Goal: Task Accomplishment & Management: Manage account settings

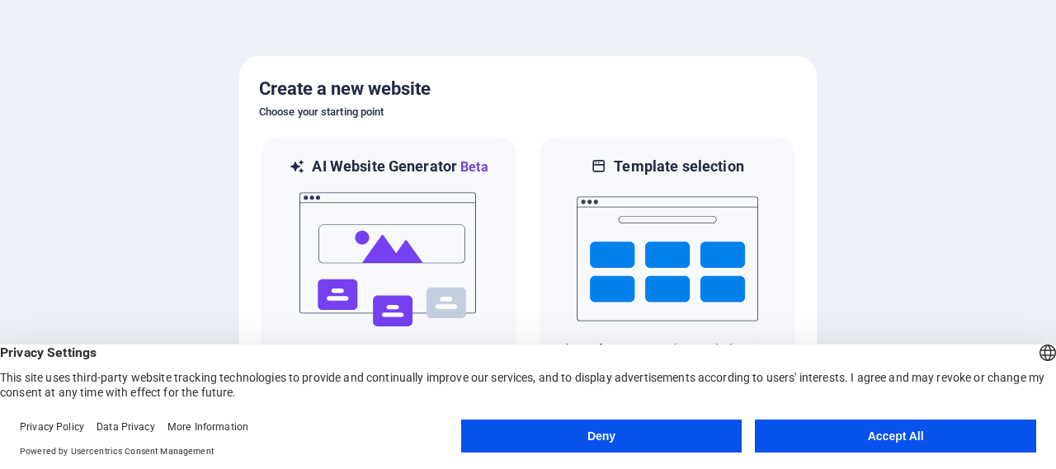
click at [675, 433] on button "Deny" at bounding box center [601, 436] width 281 height 33
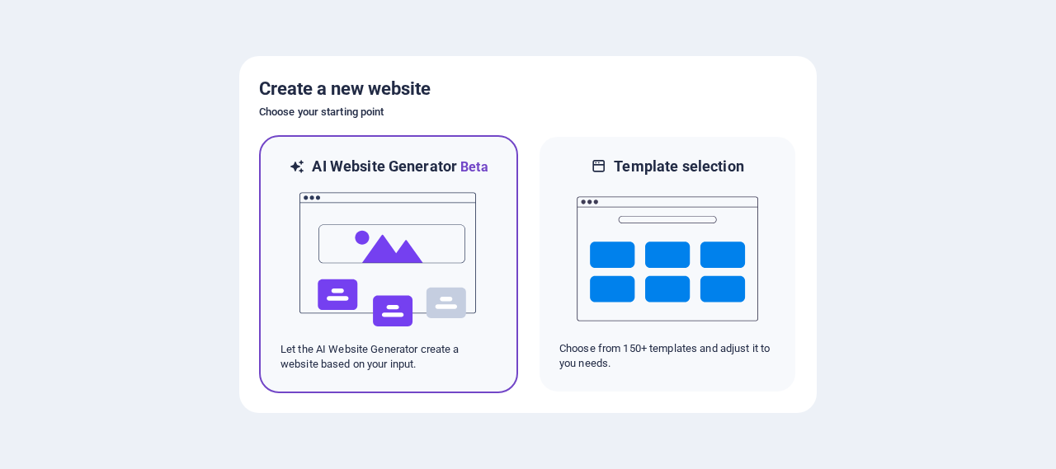
click at [431, 270] on img at bounding box center [388, 259] width 181 height 165
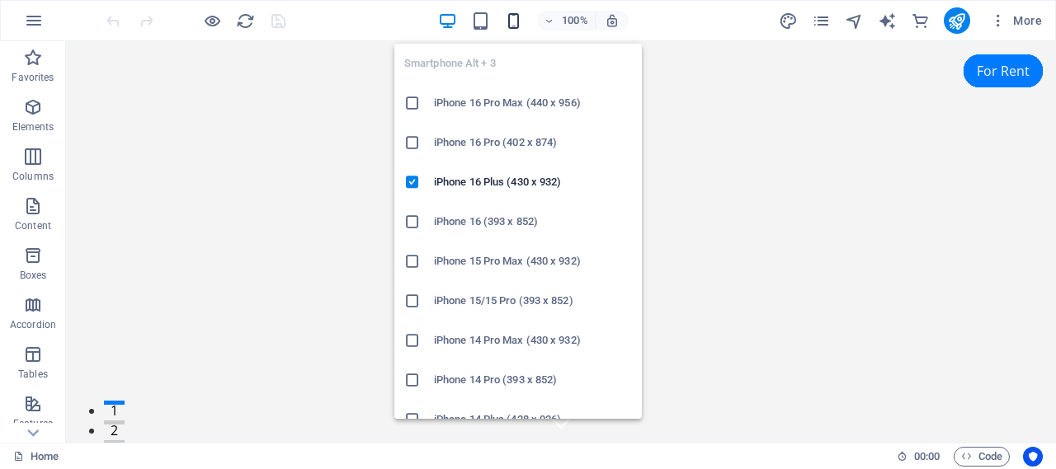
click at [511, 17] on icon "button" at bounding box center [513, 21] width 19 height 19
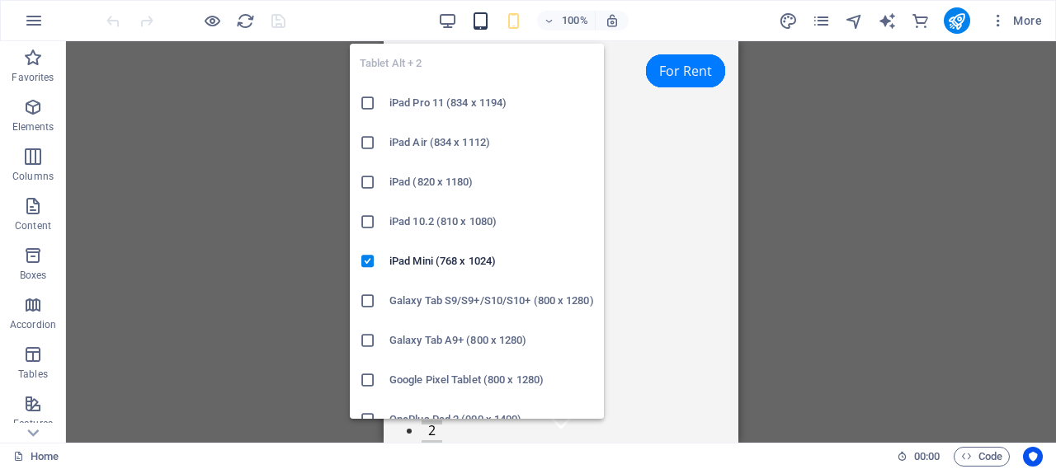
click at [484, 24] on icon "button" at bounding box center [480, 21] width 19 height 19
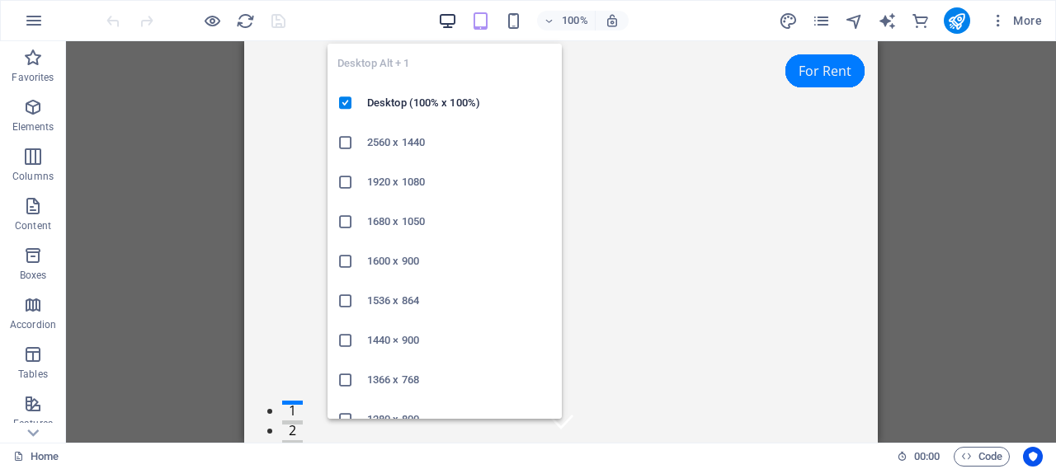
click at [446, 19] on icon "button" at bounding box center [447, 21] width 19 height 19
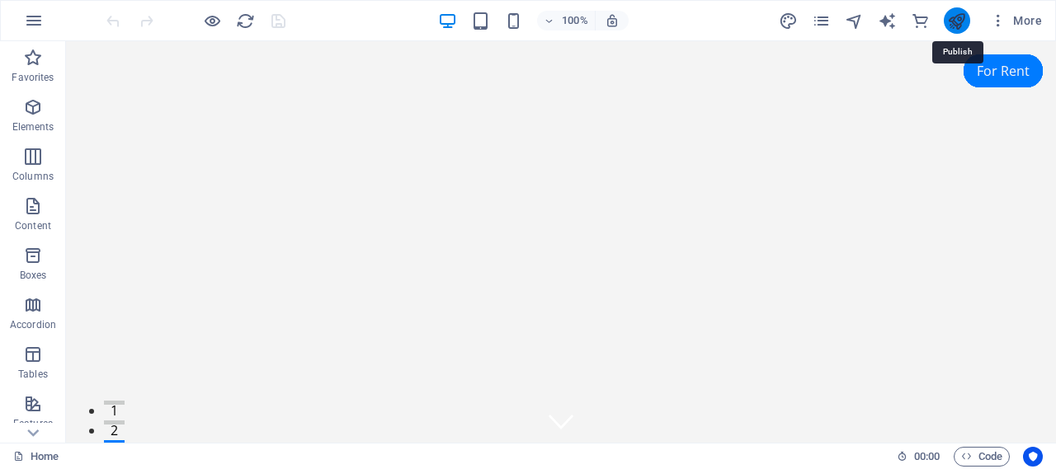
click at [961, 24] on icon "publish" at bounding box center [956, 21] width 19 height 19
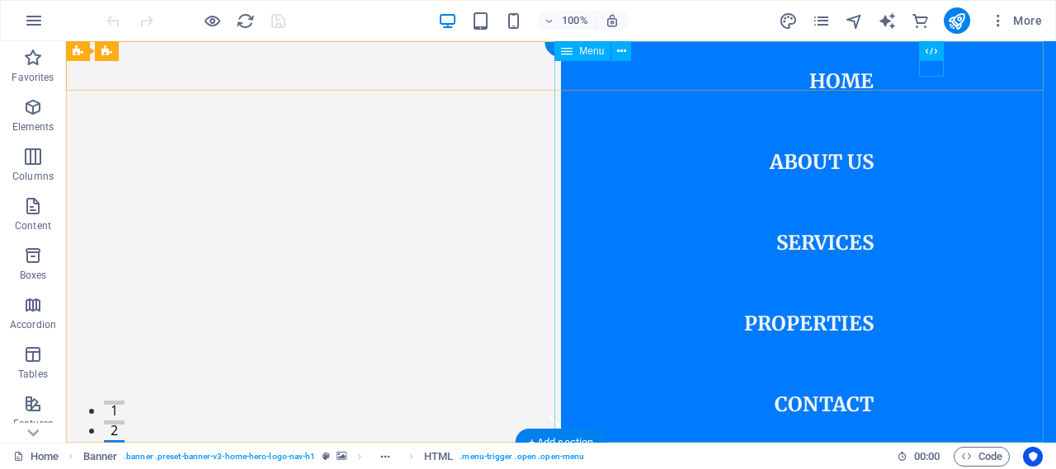
click at [841, 161] on nav "Home About Us Services Properties Contact" at bounding box center [808, 242] width 495 height 402
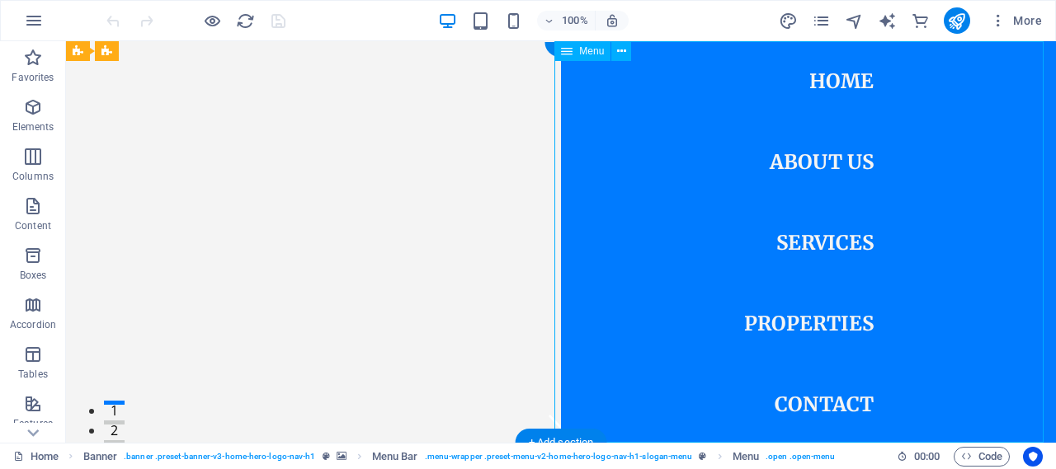
click at [808, 167] on nav "Home About Us Services Properties Contact" at bounding box center [808, 242] width 495 height 402
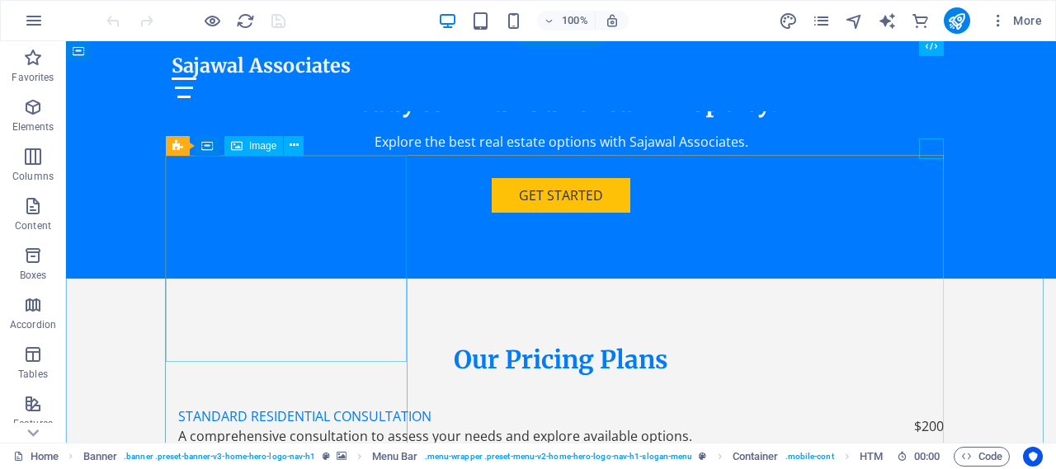
scroll to position [4124, 0]
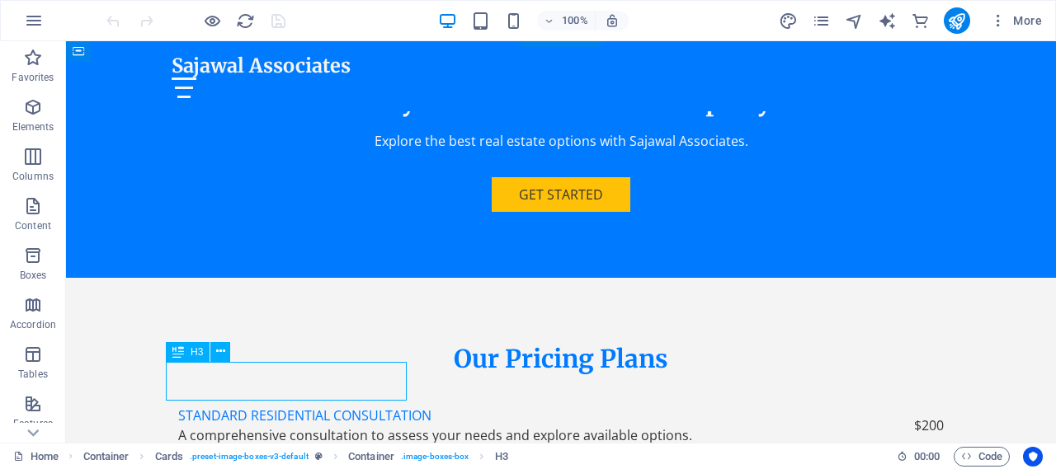
click at [217, 352] on icon at bounding box center [220, 351] width 9 height 17
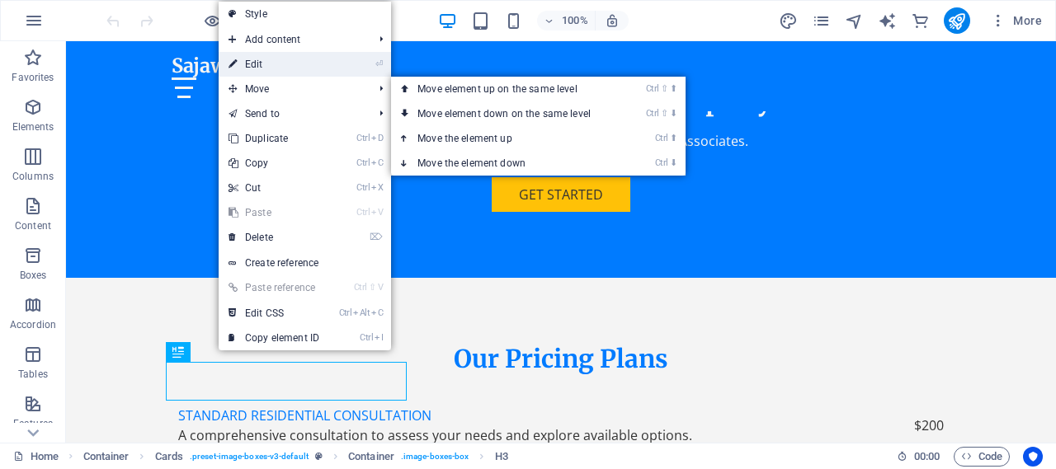
click at [267, 70] on link "⏎ Edit" at bounding box center [274, 64] width 111 height 25
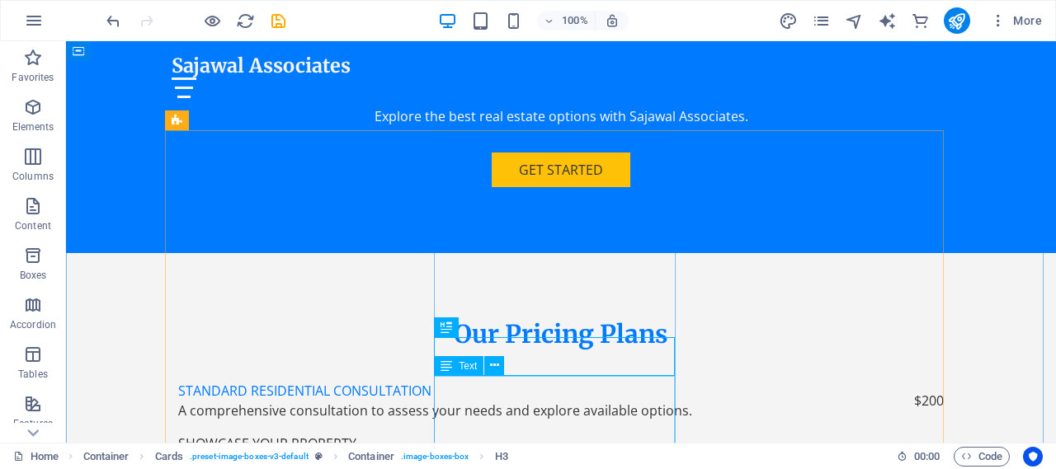
scroll to position [4207, 0]
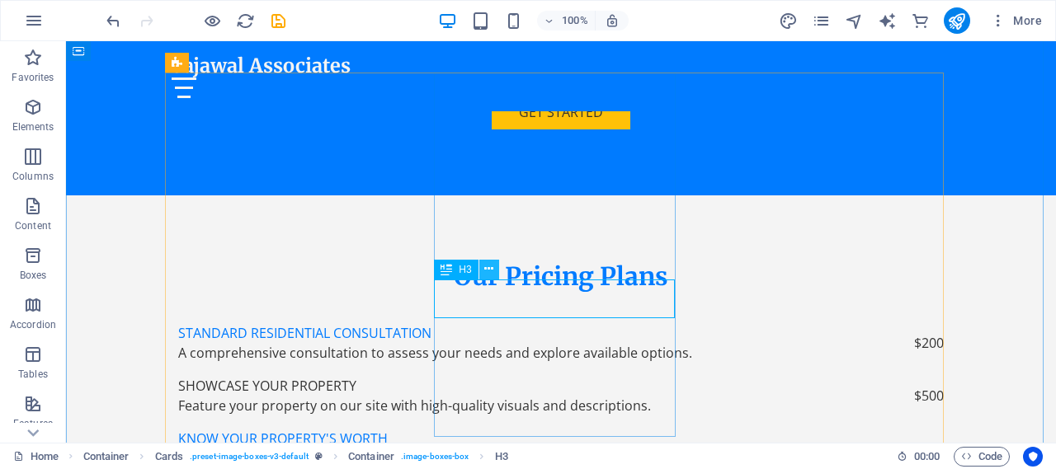
click at [487, 271] on icon at bounding box center [488, 269] width 9 height 17
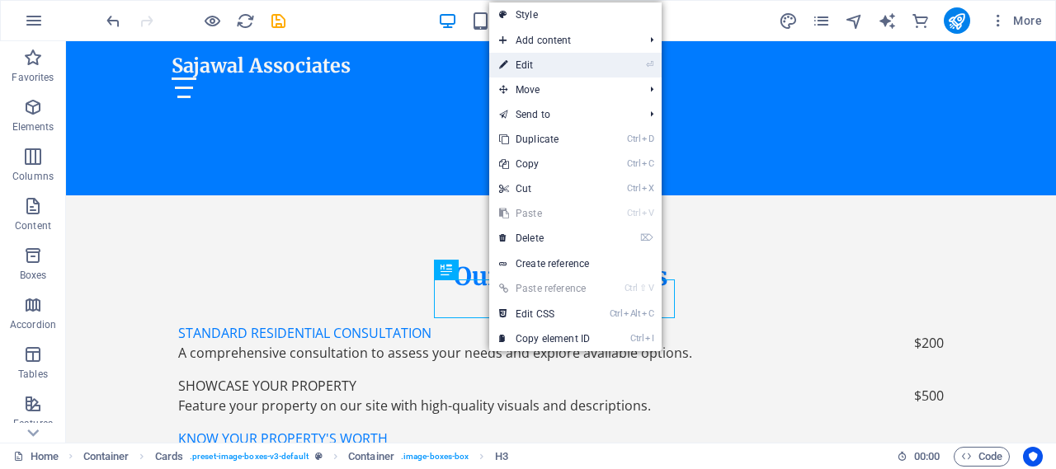
click at [550, 70] on link "⏎ Edit" at bounding box center [544, 65] width 111 height 25
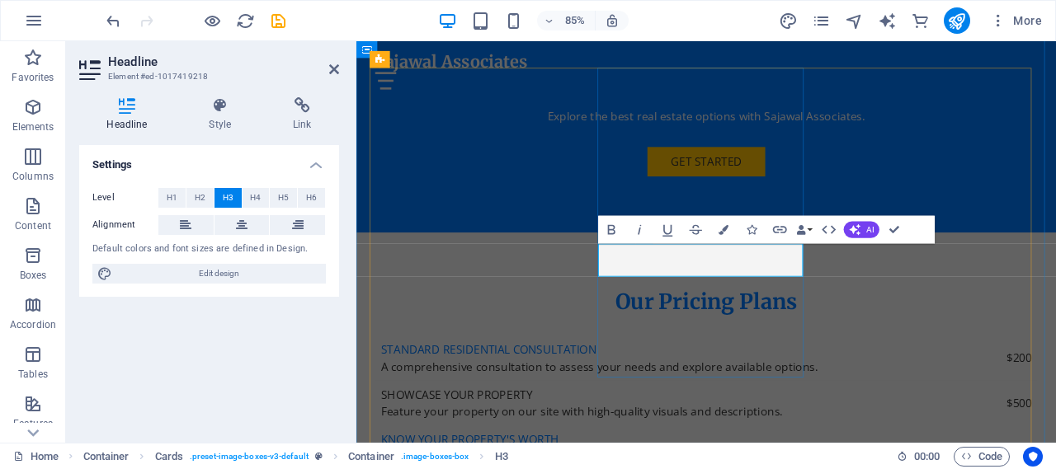
scroll to position [4278, 0]
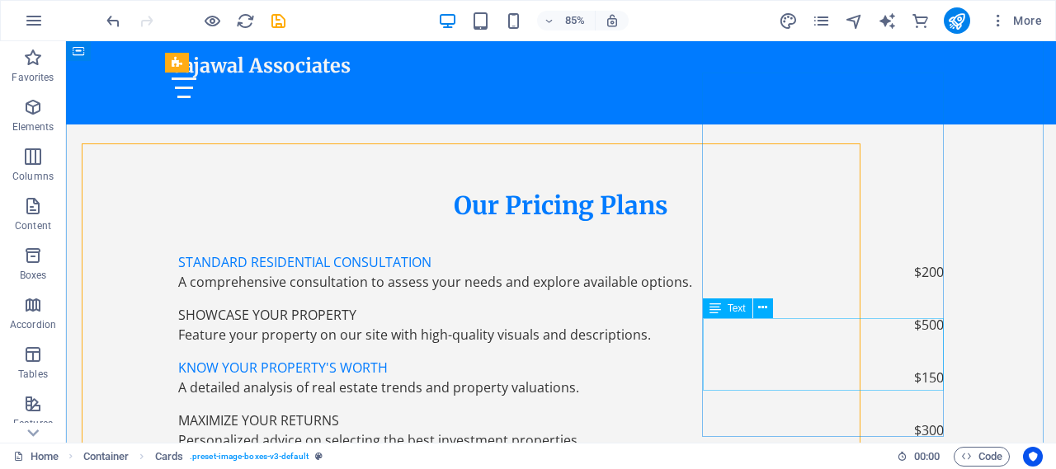
scroll to position [4207, 0]
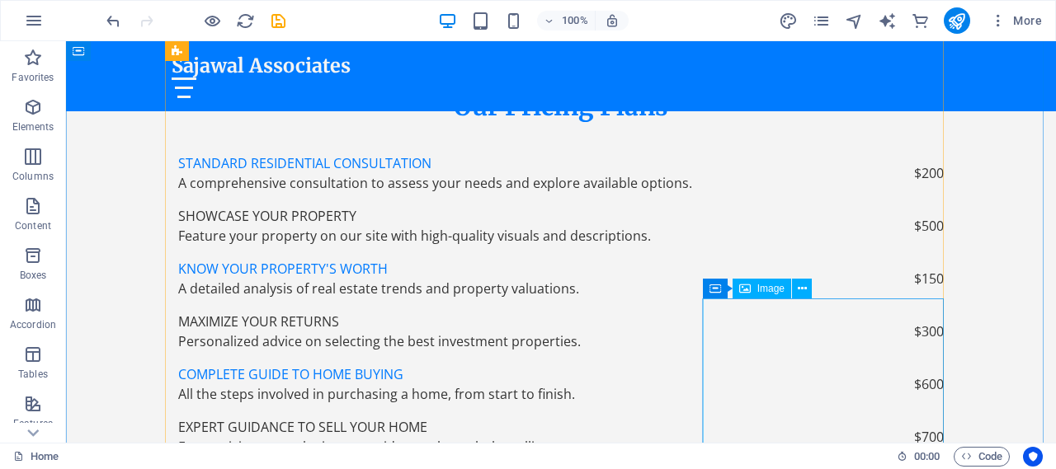
scroll to position [4372, 0]
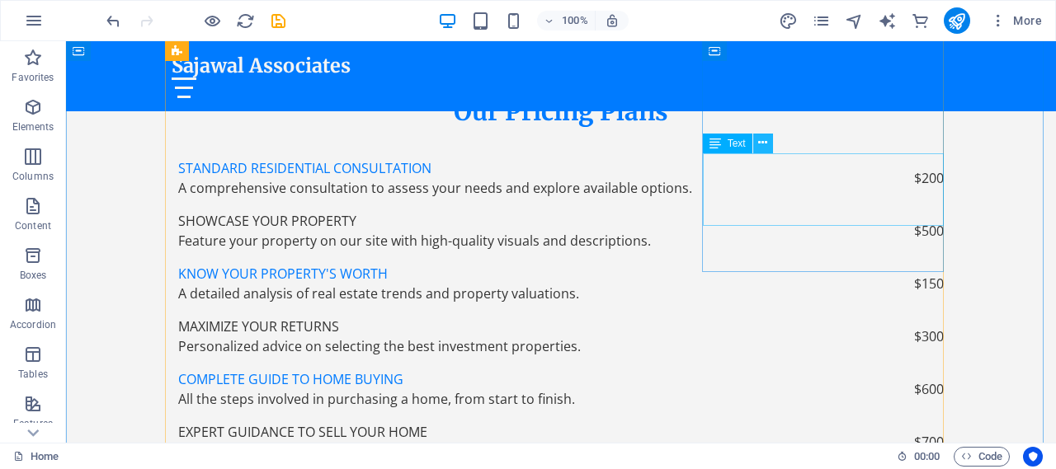
click at [760, 143] on icon at bounding box center [762, 142] width 9 height 17
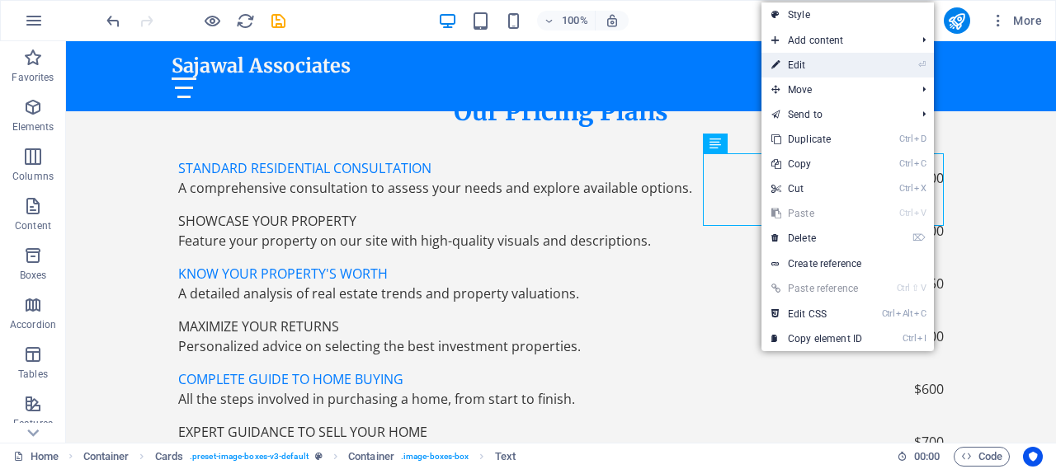
click at [808, 64] on link "⏎ Edit" at bounding box center [816, 65] width 111 height 25
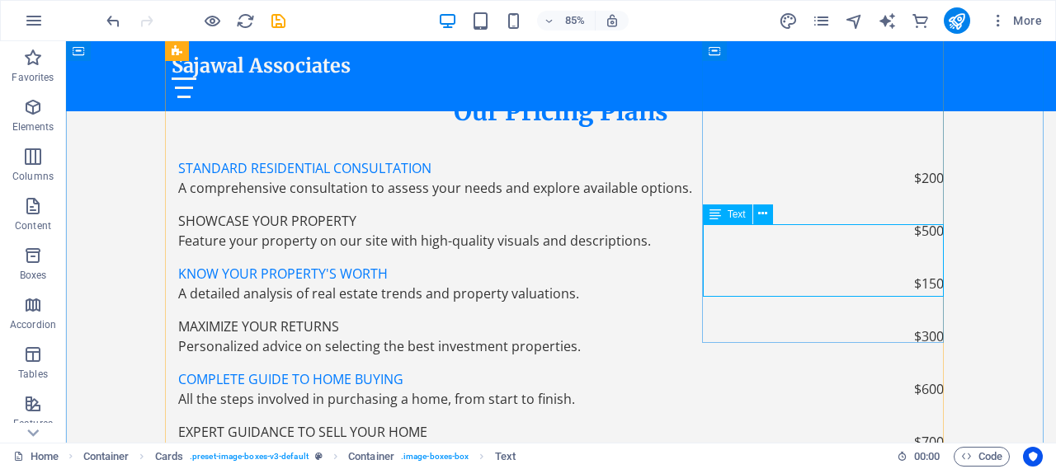
scroll to position [4301, 0]
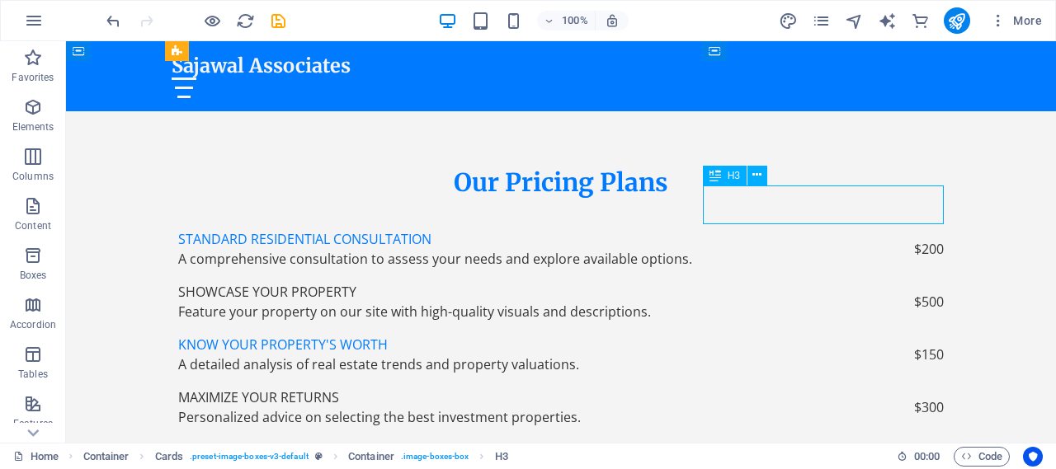
scroll to position [4218, 0]
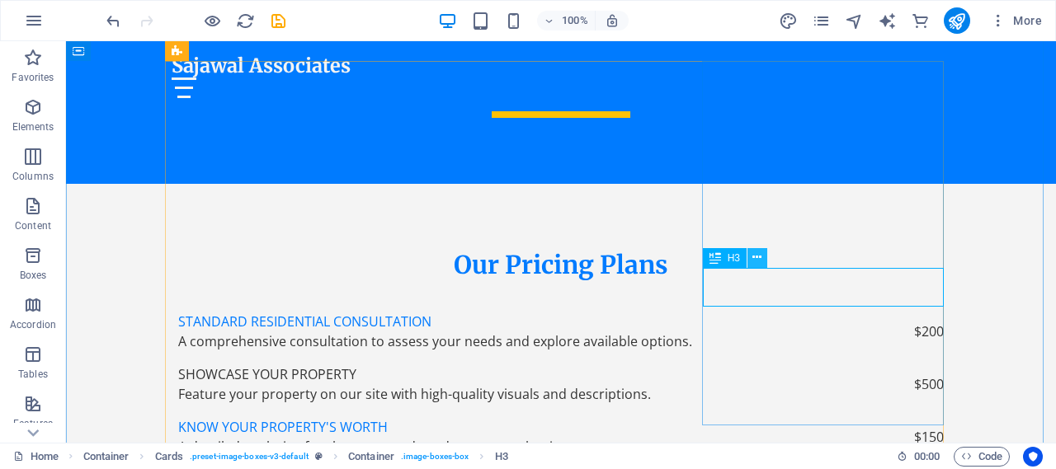
click at [758, 257] on icon at bounding box center [756, 257] width 9 height 17
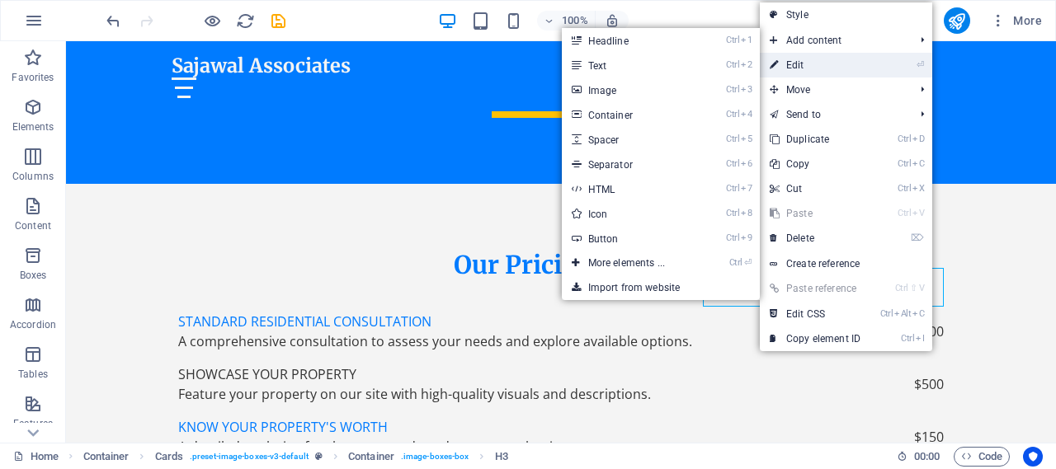
drag, startPoint x: 801, startPoint y: 64, endPoint x: 522, endPoint y: 28, distance: 281.2
click at [801, 64] on link "⏎ Edit" at bounding box center [815, 65] width 111 height 25
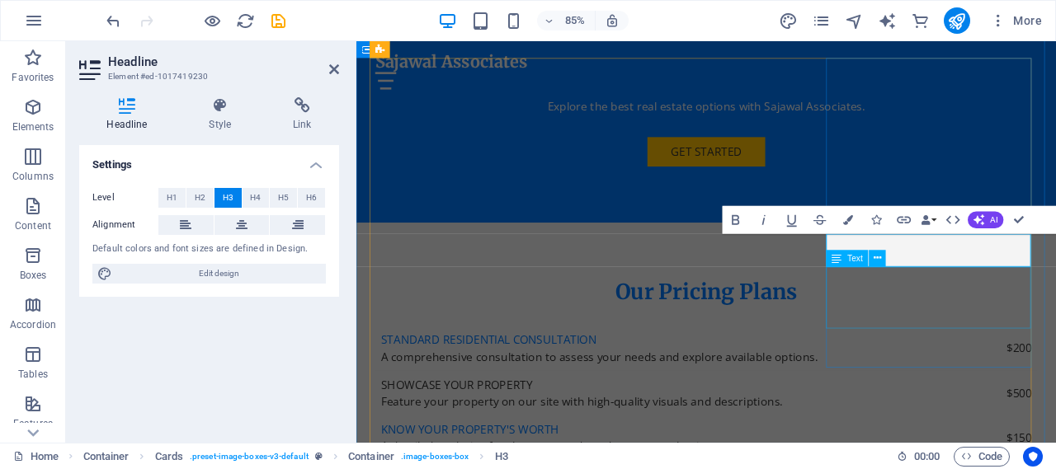
scroll to position [4289, 0]
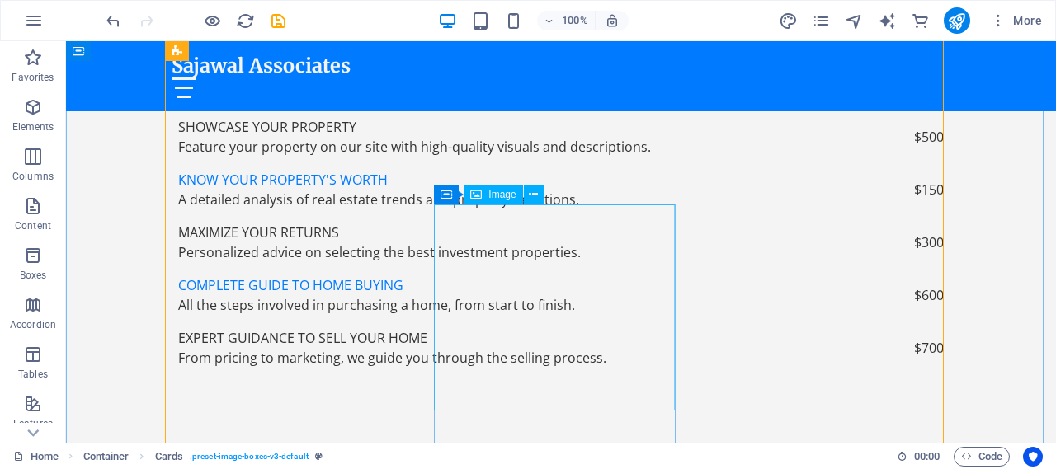
scroll to position [4548, 0]
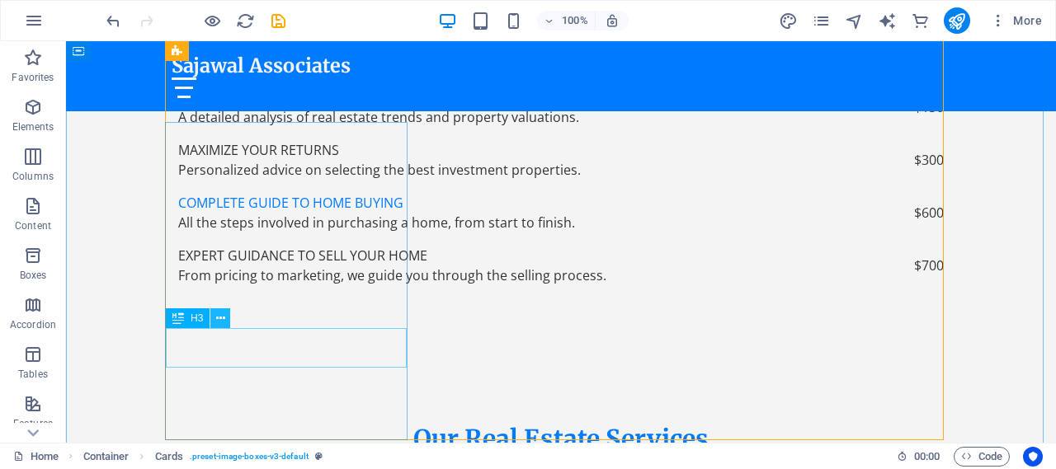
click at [220, 318] on icon at bounding box center [220, 318] width 9 height 17
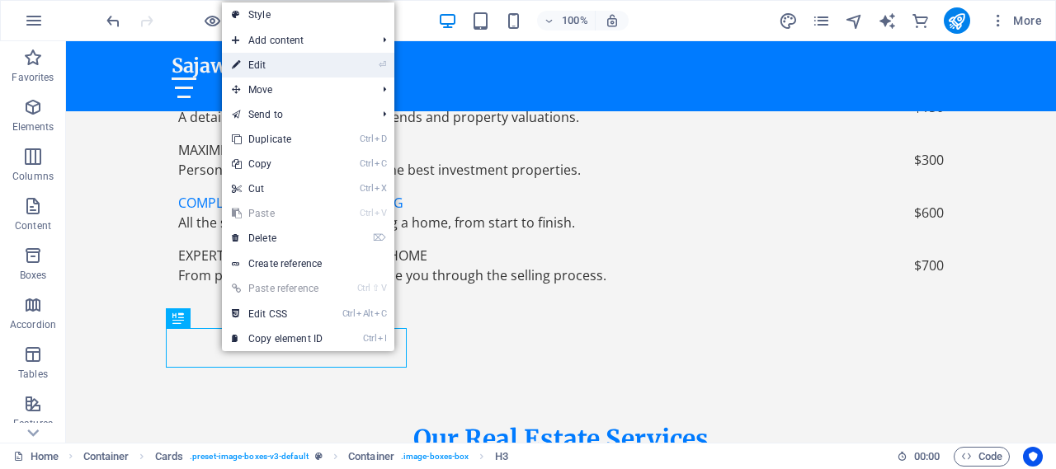
click at [262, 62] on link "⏎ Edit" at bounding box center [277, 65] width 111 height 25
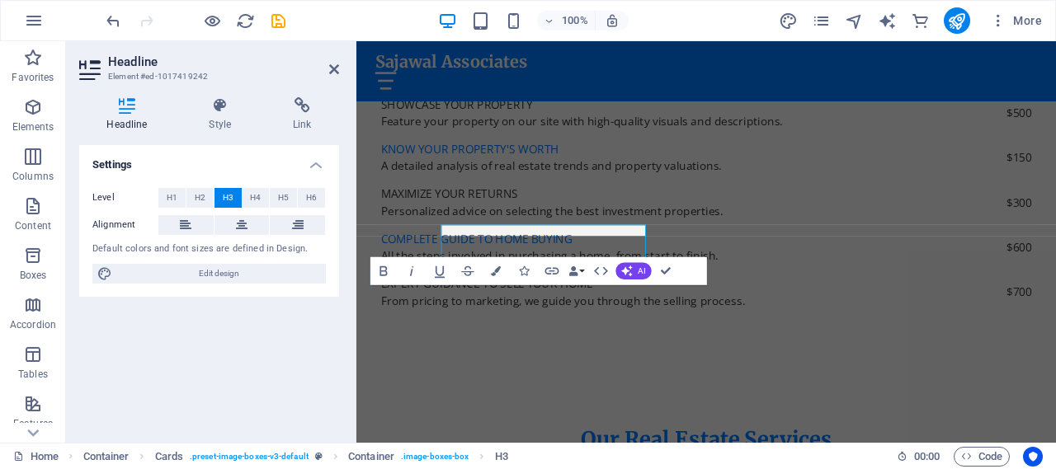
scroll to position [4619, 0]
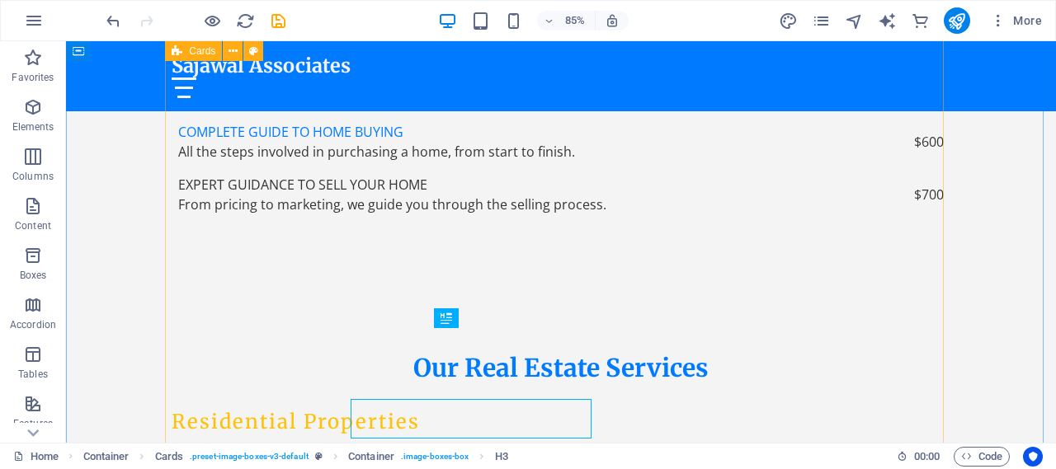
scroll to position [4548, 0]
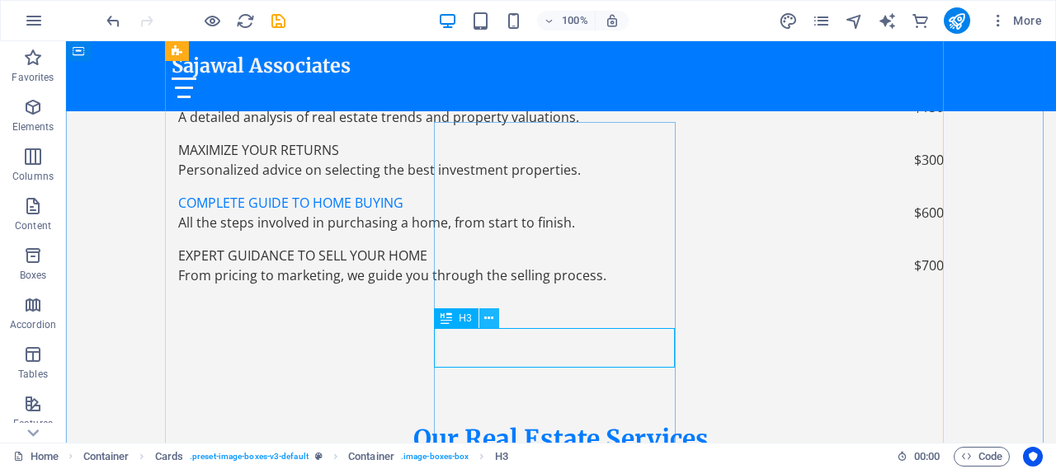
click at [487, 318] on icon at bounding box center [488, 318] width 9 height 17
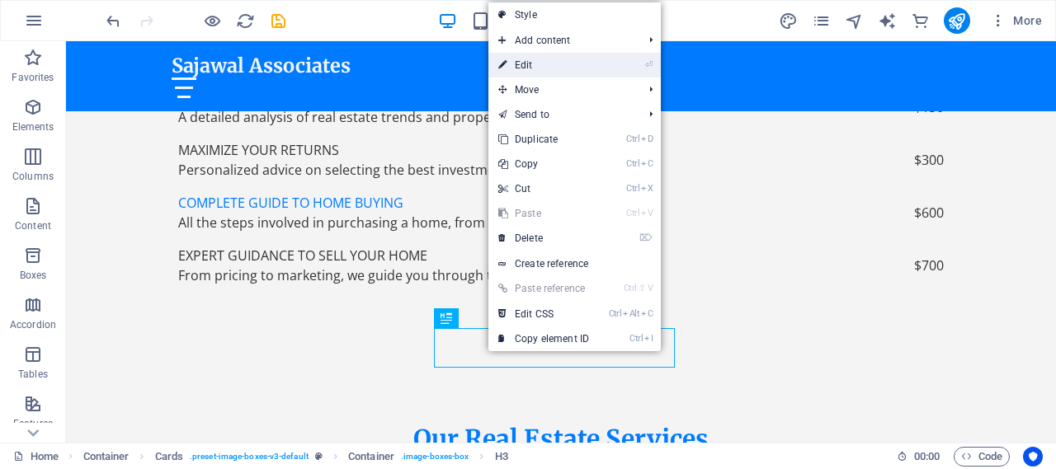
click at [553, 68] on link "⏎ Edit" at bounding box center [543, 65] width 111 height 25
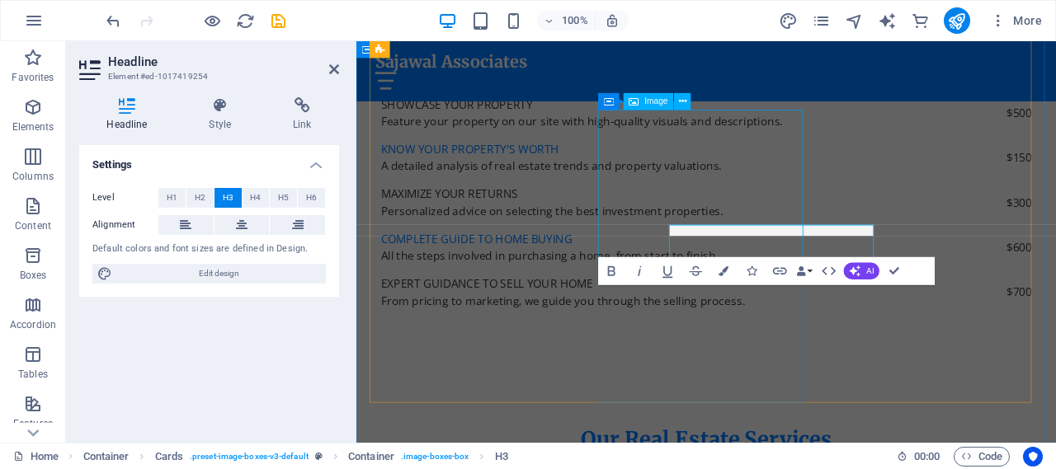
scroll to position [4619, 0]
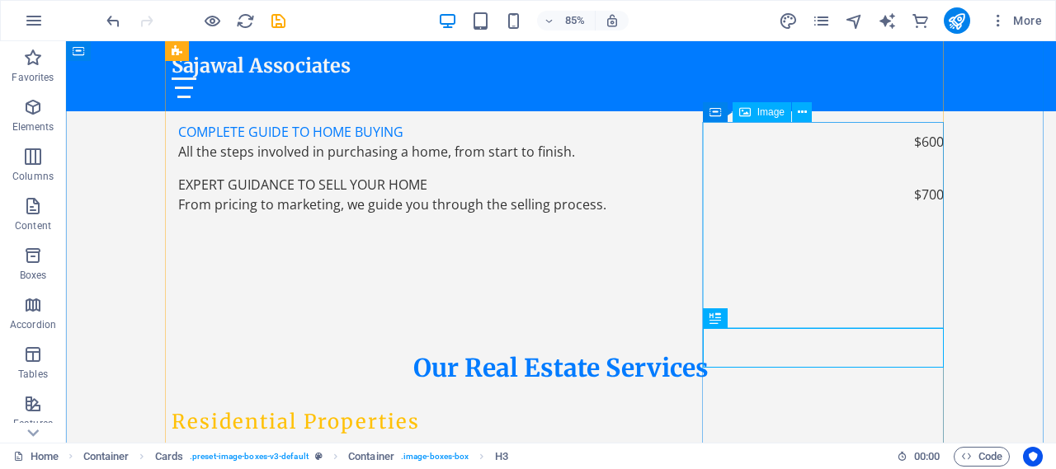
scroll to position [4548, 0]
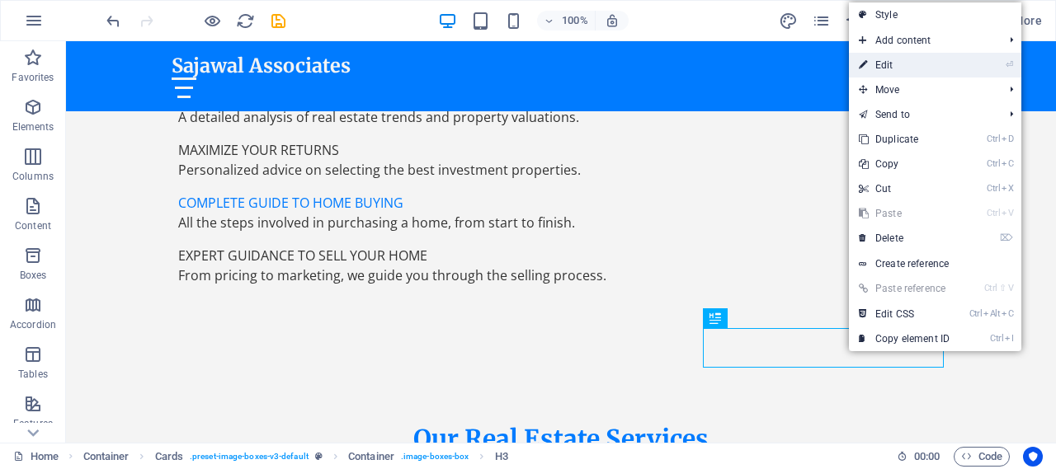
drag, startPoint x: 906, startPoint y: 67, endPoint x: 645, endPoint y: 78, distance: 260.9
click at [906, 67] on link "⏎ Edit" at bounding box center [904, 65] width 111 height 25
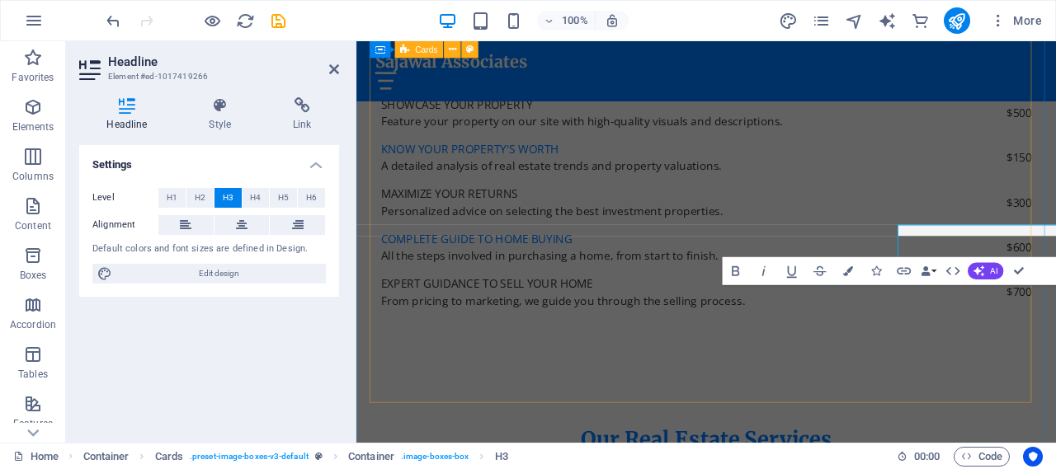
scroll to position [4619, 0]
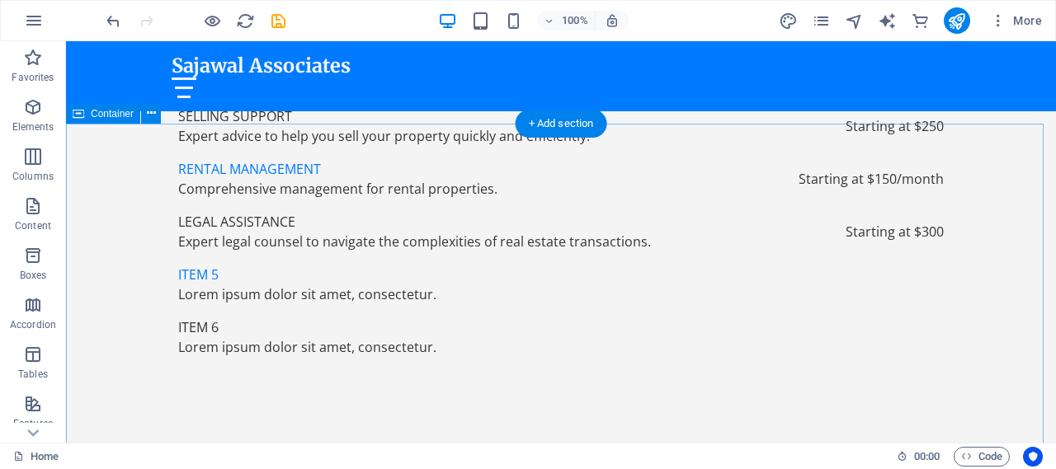
scroll to position [5786, 0]
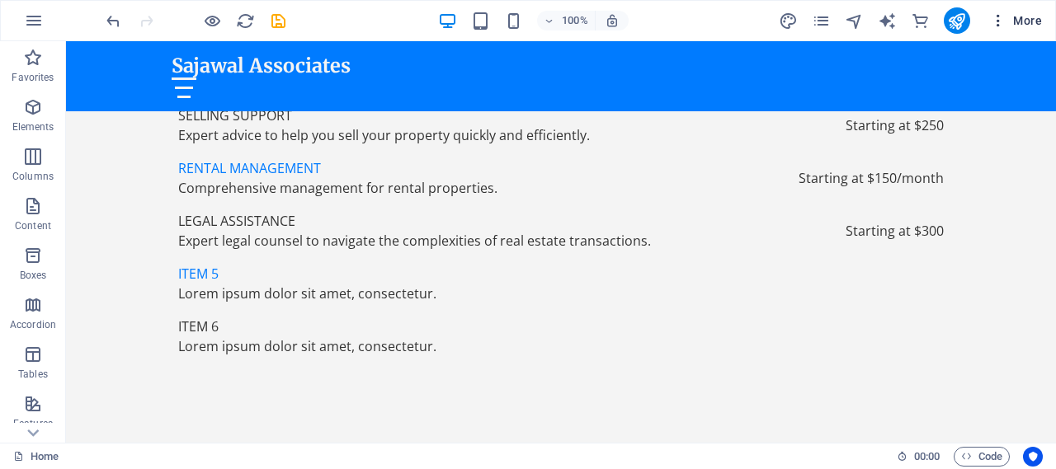
click at [1001, 26] on icon "button" at bounding box center [998, 20] width 16 height 16
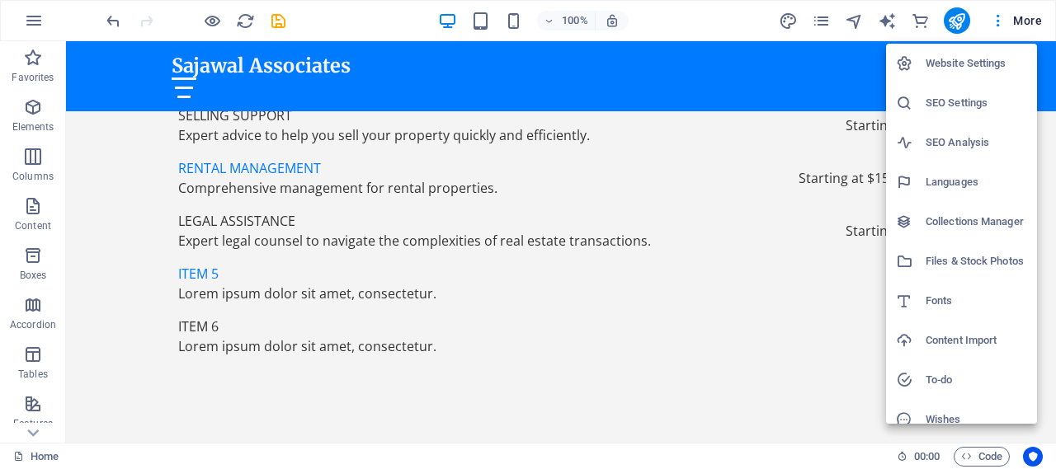
scroll to position [54, 0]
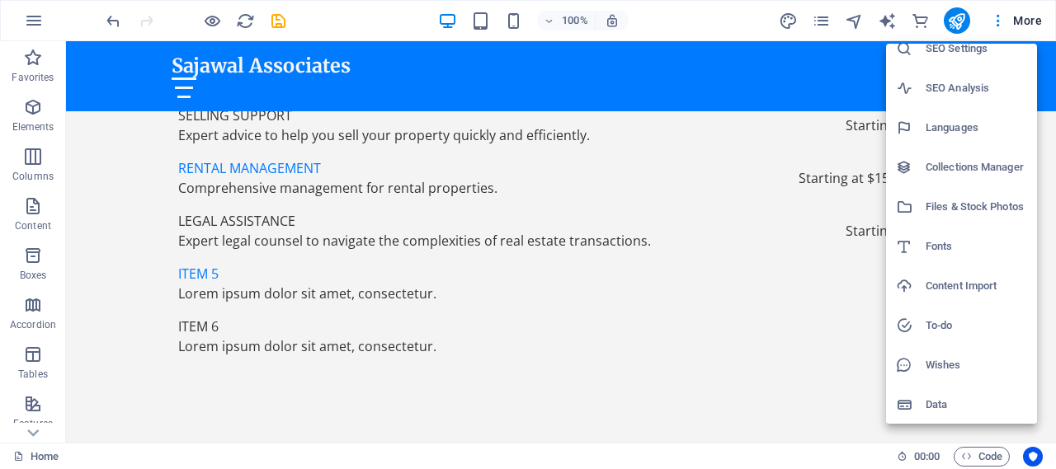
click at [940, 404] on h6 "Data" at bounding box center [976, 405] width 101 height 20
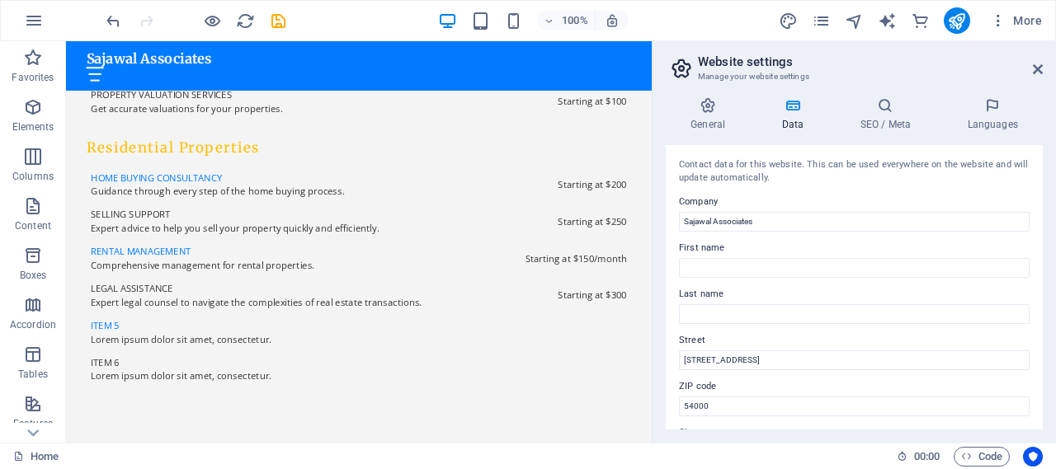
scroll to position [5927, 0]
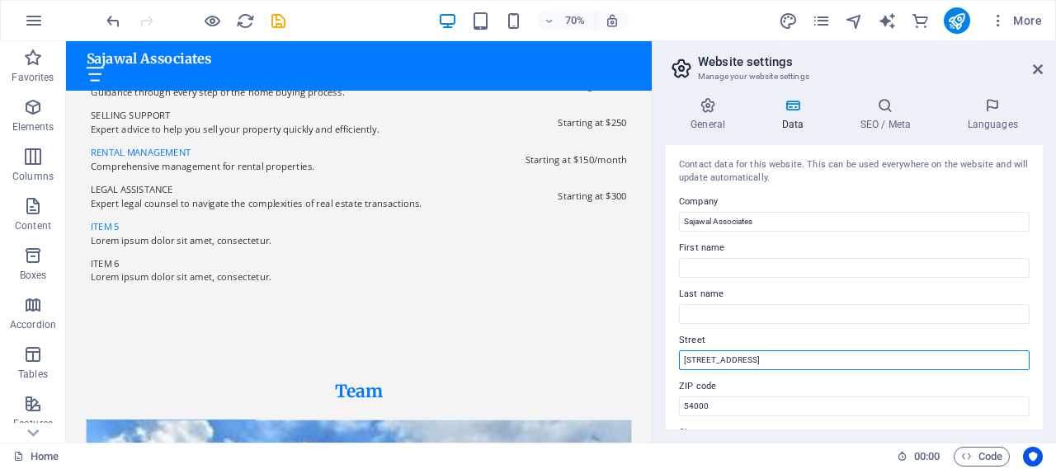
drag, startPoint x: 770, startPoint y: 362, endPoint x: 665, endPoint y: 362, distance: 105.6
click at [666, 362] on div "Contact data for this website. This can be used everywhere on the website and w…" at bounding box center [854, 287] width 377 height 285
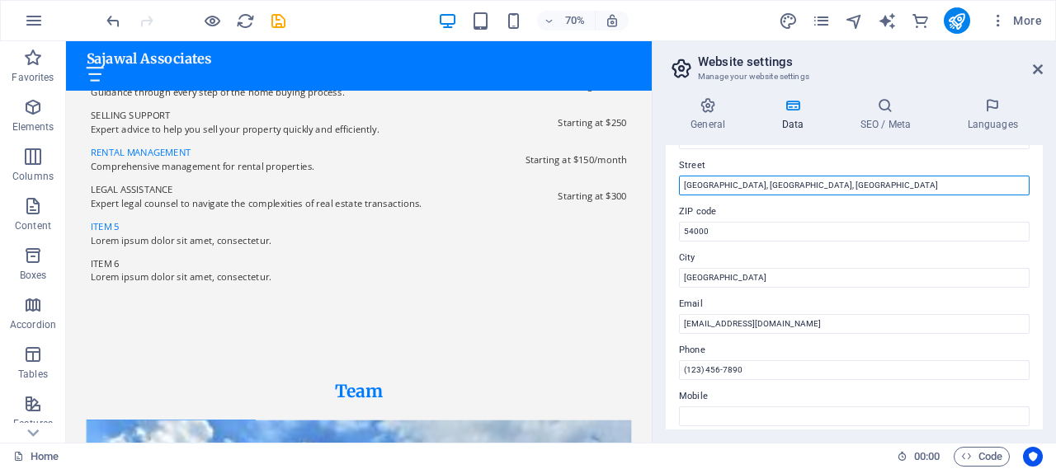
scroll to position [247, 0]
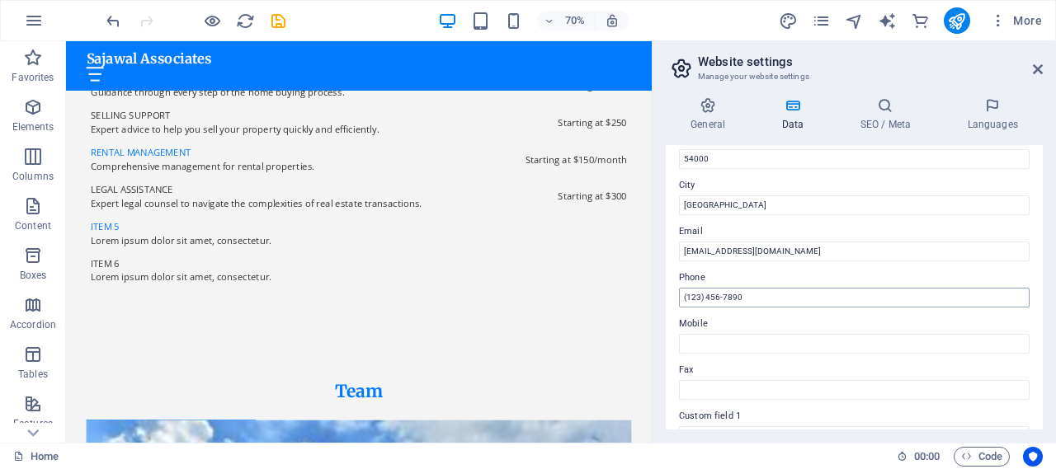
type input "[GEOGRAPHIC_DATA], [GEOGRAPHIC_DATA], [GEOGRAPHIC_DATA]"
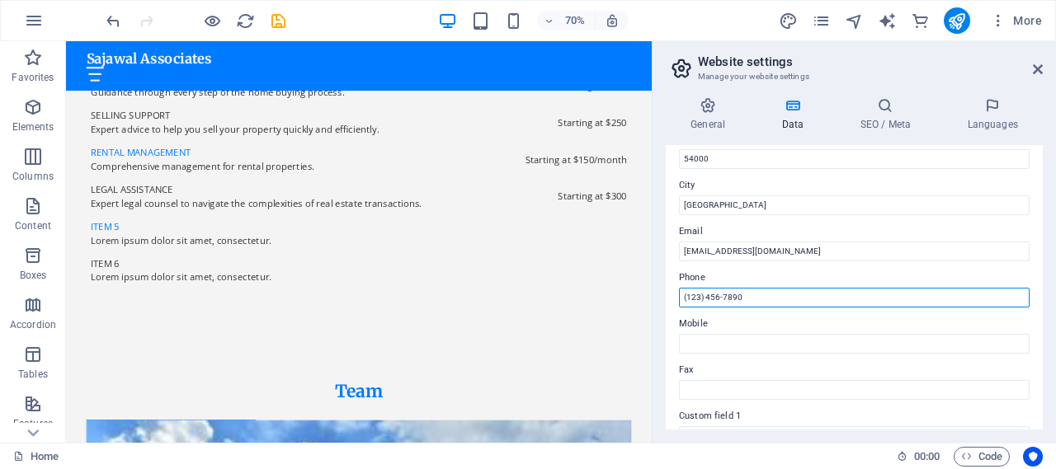
drag, startPoint x: 779, startPoint y: 294, endPoint x: 657, endPoint y: 284, distance: 123.4
click at [657, 284] on div "General Data SEO / Meta Languages Website name [DOMAIN_NAME] Logo Drag files he…" at bounding box center [853, 263] width 403 height 359
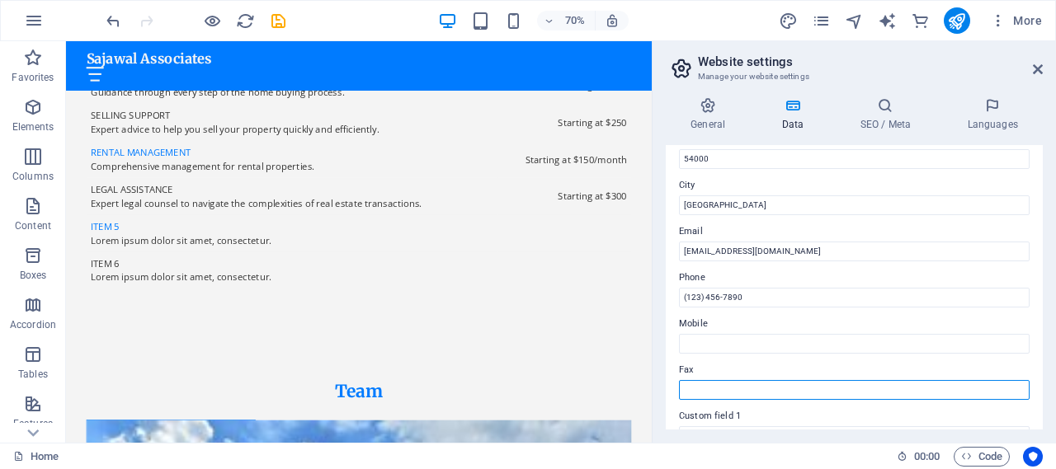
click at [942, 394] on input "Fax" at bounding box center [854, 390] width 351 height 20
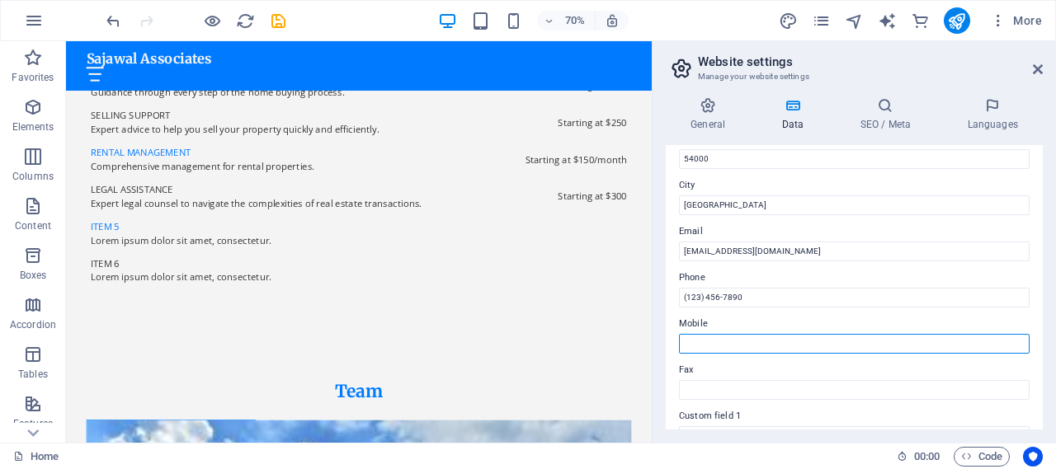
click at [754, 341] on input "Mobile" at bounding box center [854, 344] width 351 height 20
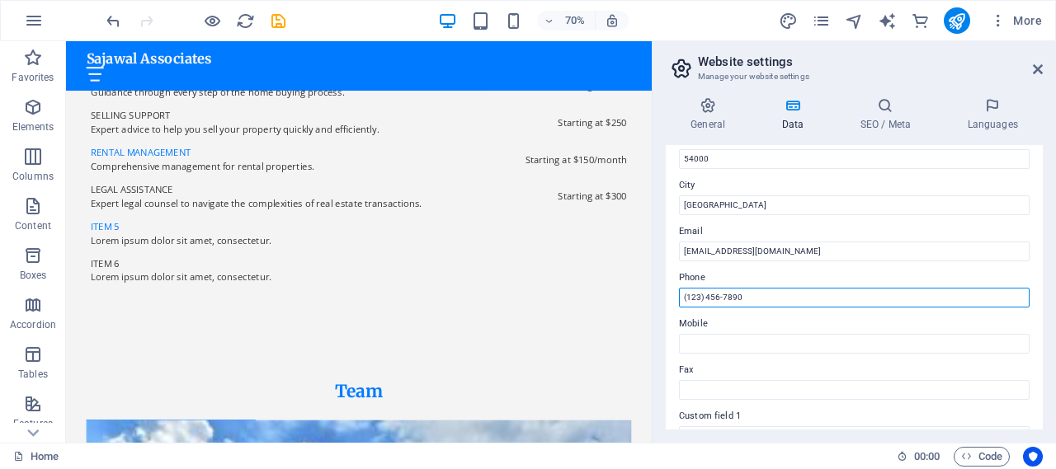
drag, startPoint x: 744, startPoint y: 293, endPoint x: 673, endPoint y: 298, distance: 71.1
click at [673, 298] on div "Contact data for this website. This can be used everywhere on the website and w…" at bounding box center [854, 287] width 377 height 285
type input "03234712160"
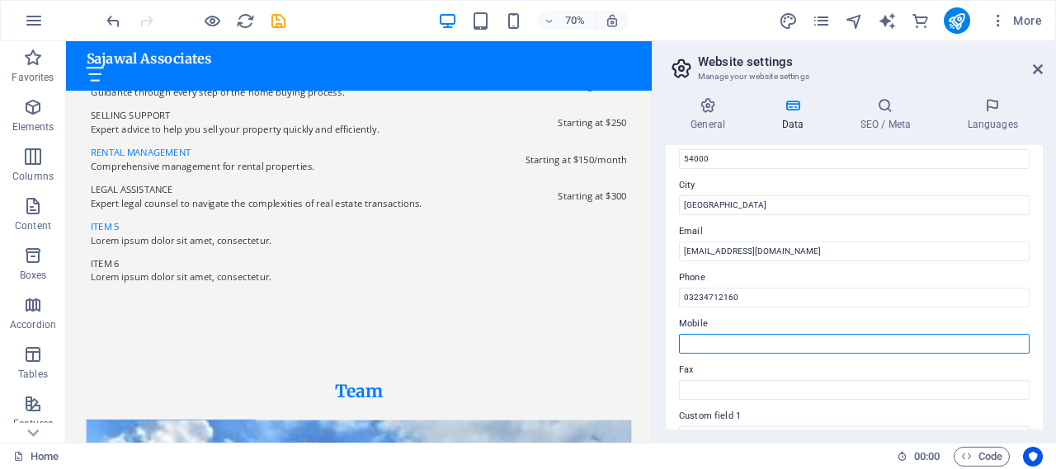
click at [731, 344] on input "Mobile" at bounding box center [854, 344] width 351 height 20
paste input "03234712160"
type input "03234712160"
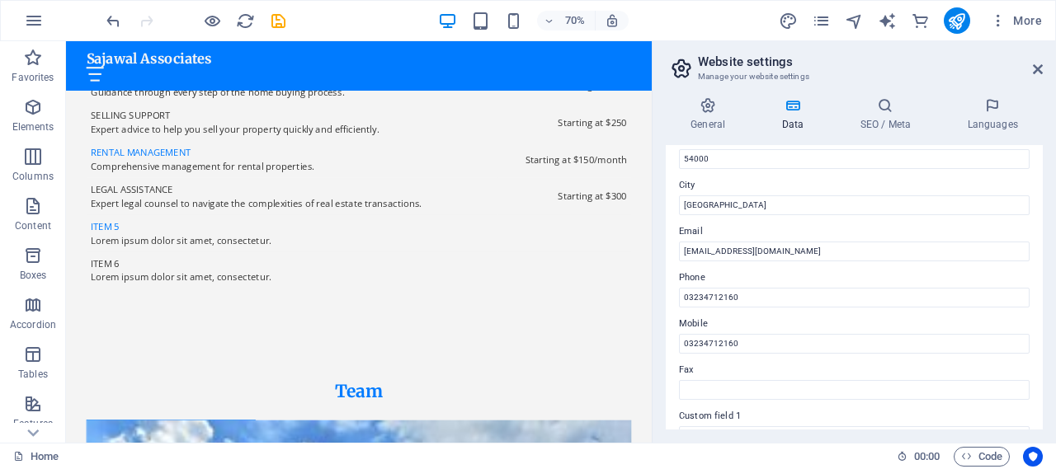
click at [789, 367] on label "Fax" at bounding box center [854, 370] width 351 height 20
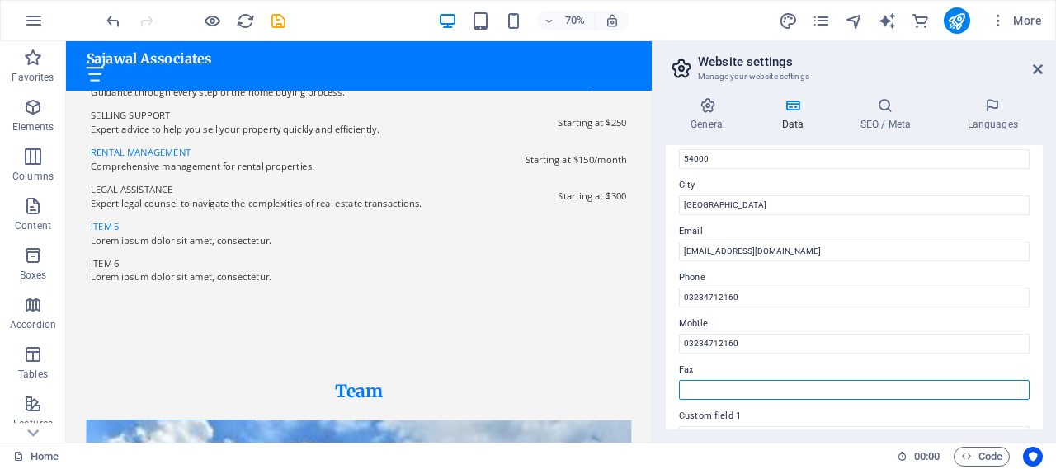
click at [789, 380] on input "Fax" at bounding box center [854, 390] width 351 height 20
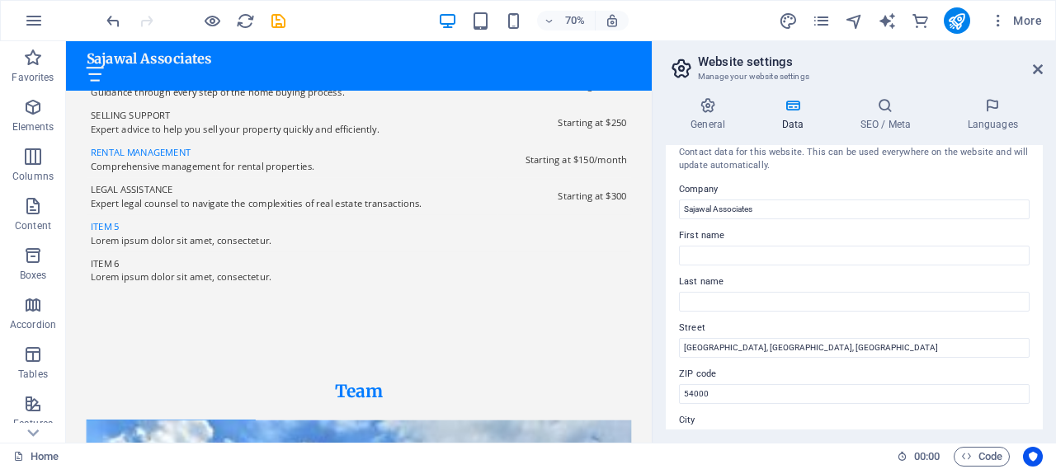
scroll to position [0, 0]
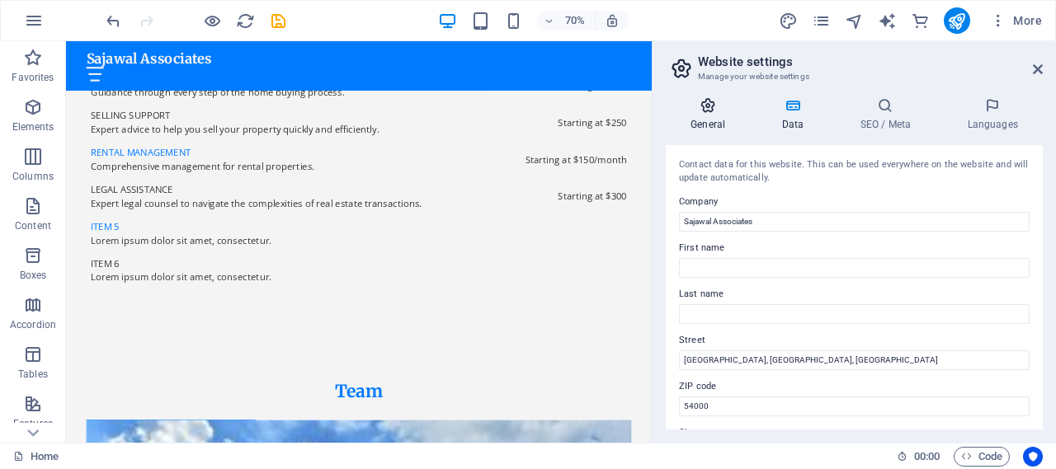
click at [711, 124] on h4 "General" at bounding box center [711, 114] width 91 height 35
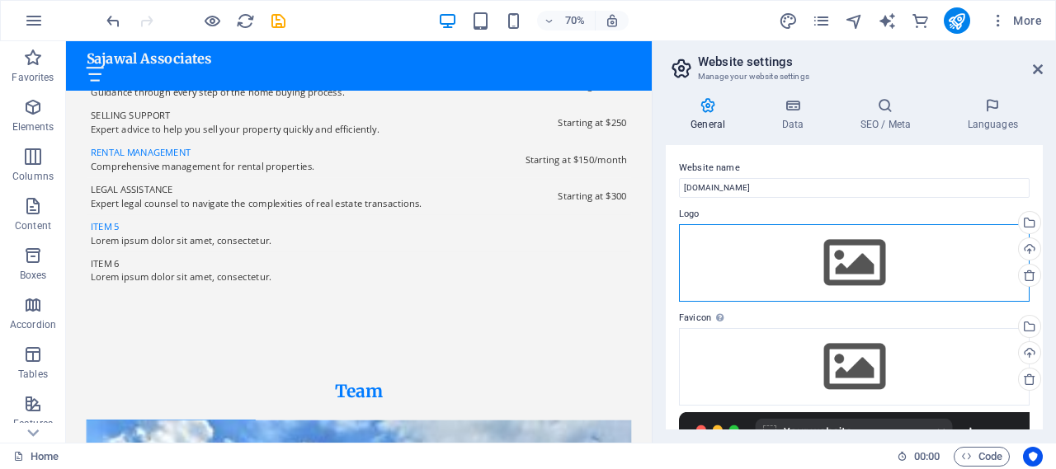
click at [858, 266] on div "Drag files here, click to choose files or select files from Files or our free s…" at bounding box center [854, 263] width 351 height 78
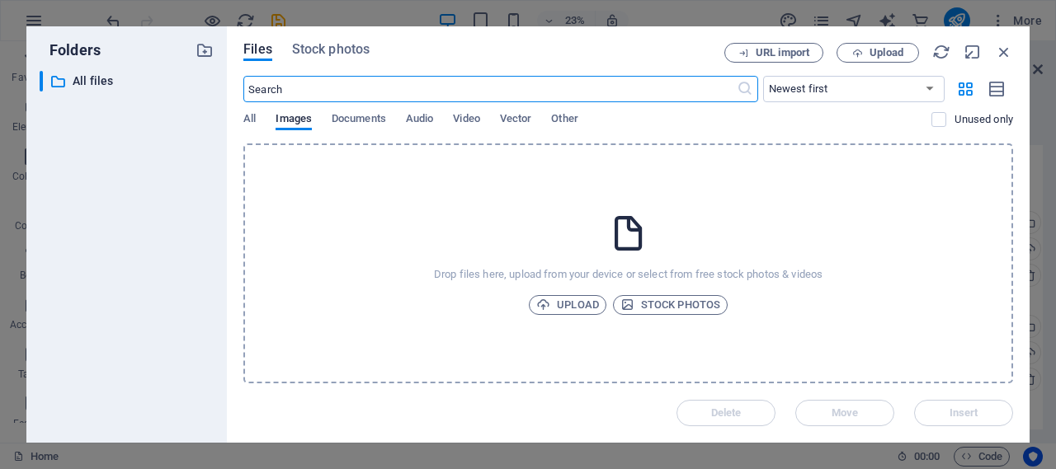
scroll to position [7129, 0]
click at [629, 238] on icon at bounding box center [628, 233] width 41 height 41
click at [587, 306] on span "Upload" at bounding box center [567, 305] width 63 height 20
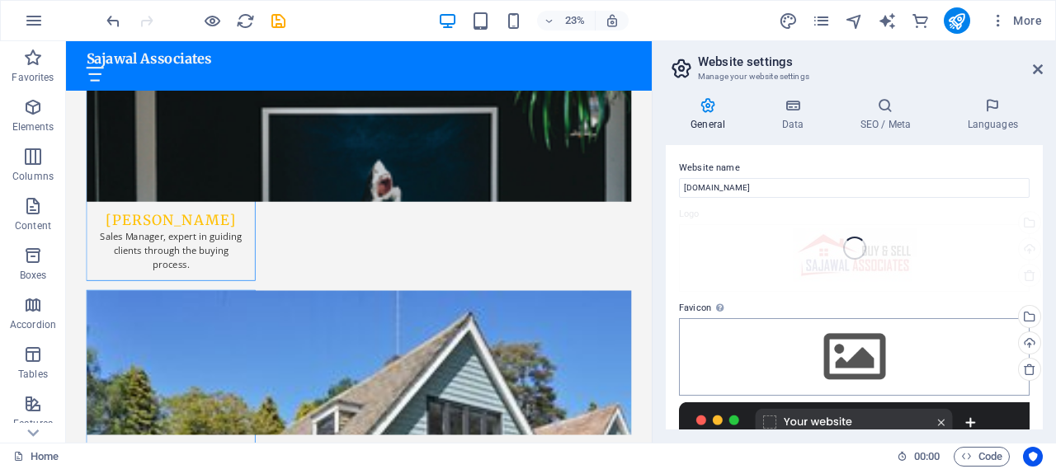
scroll to position [5927, 0]
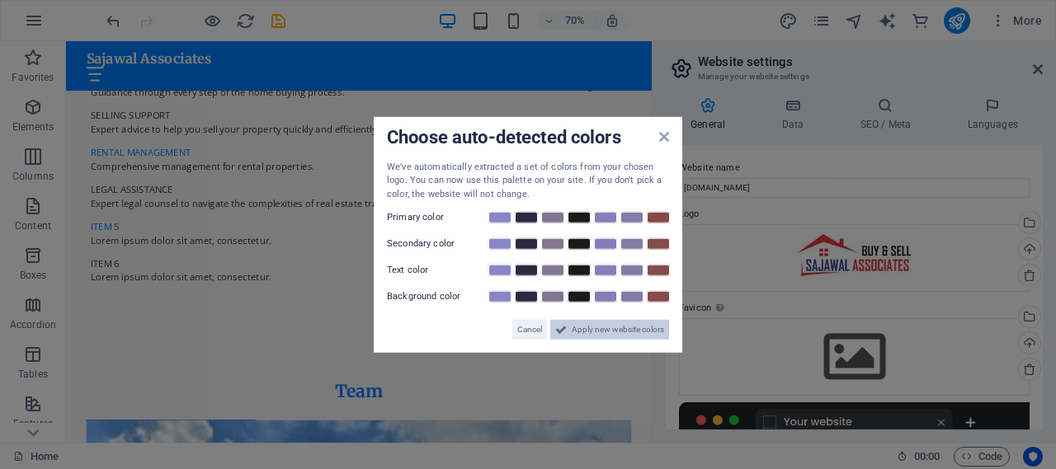
click at [624, 332] on span "Apply new website colors" at bounding box center [618, 330] width 92 height 20
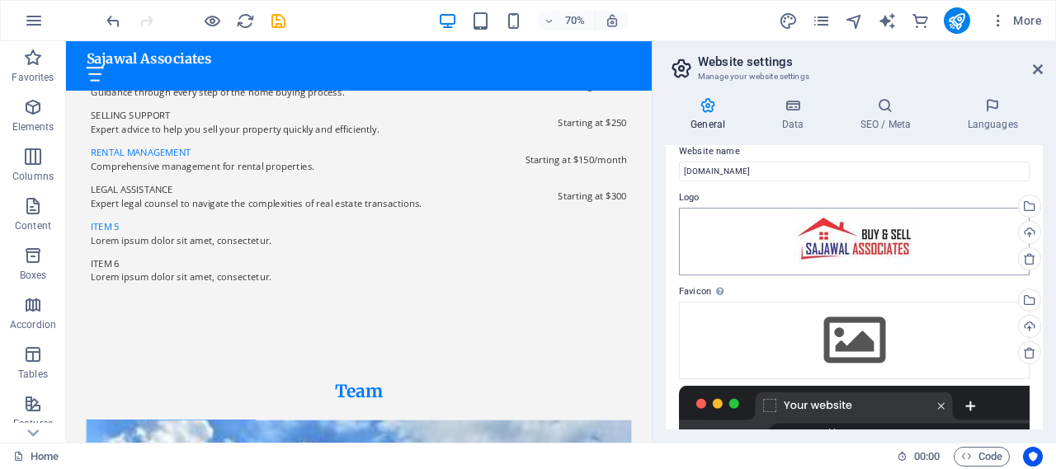
scroll to position [0, 0]
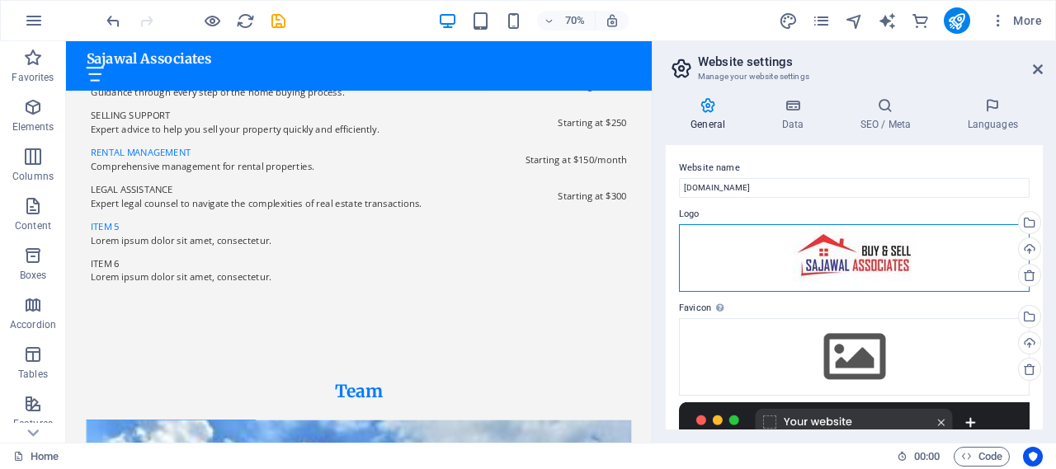
click at [862, 261] on div "Drag files here, click to choose files or select files from Files or our free s…" at bounding box center [854, 258] width 351 height 68
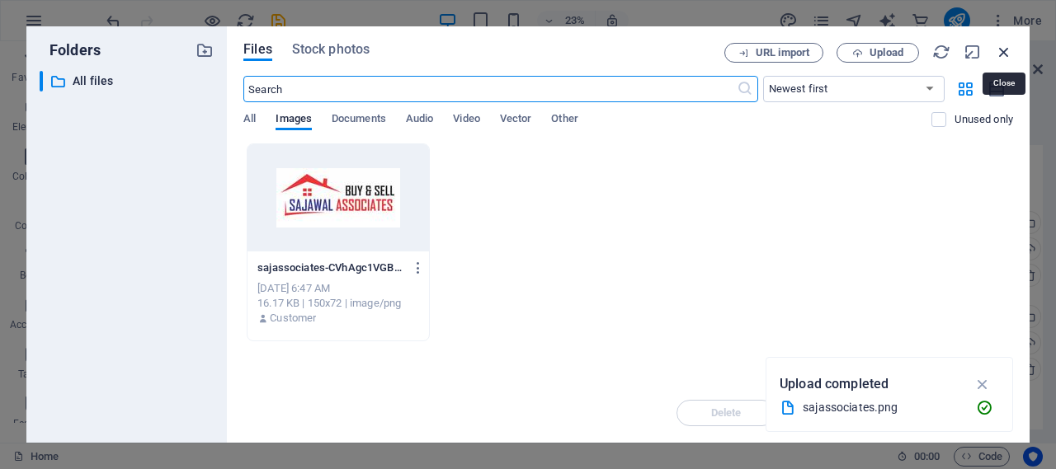
click at [1008, 50] on icon "button" at bounding box center [1004, 52] width 18 height 18
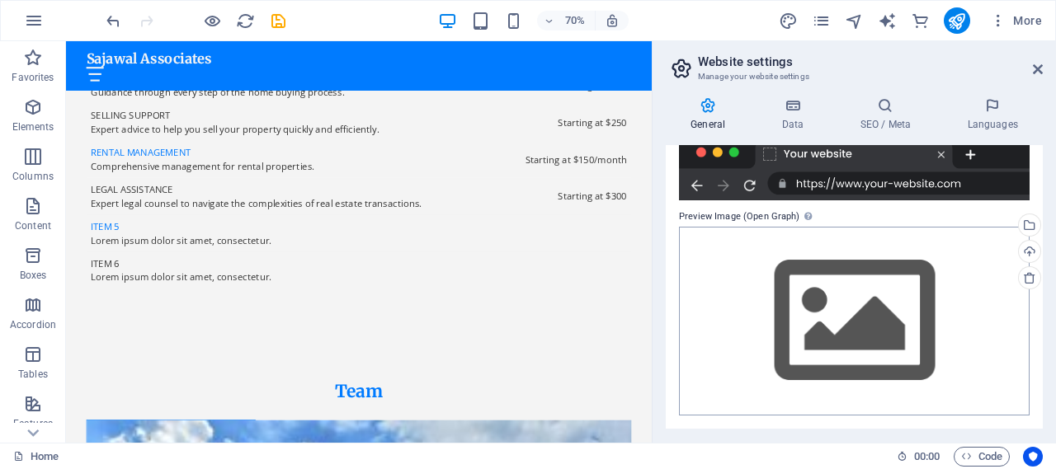
scroll to position [0, 0]
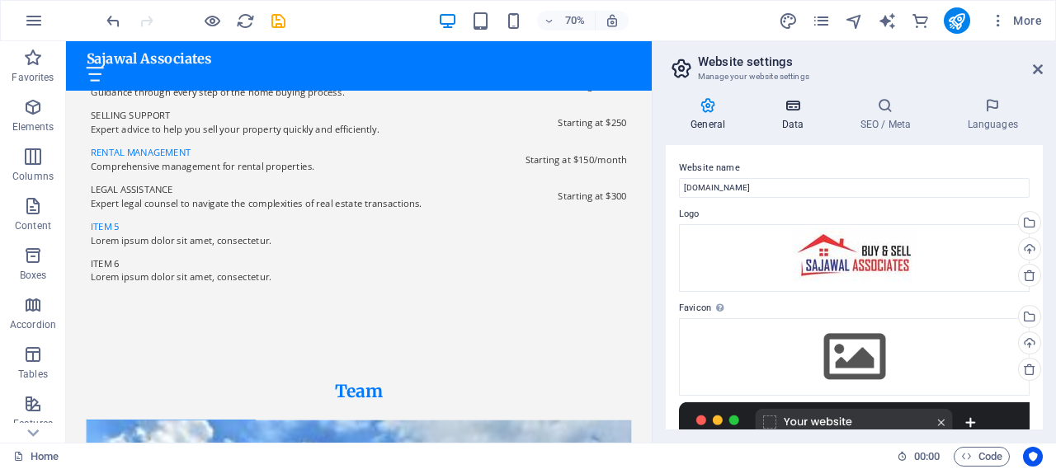
click at [804, 110] on icon at bounding box center [792, 105] width 72 height 16
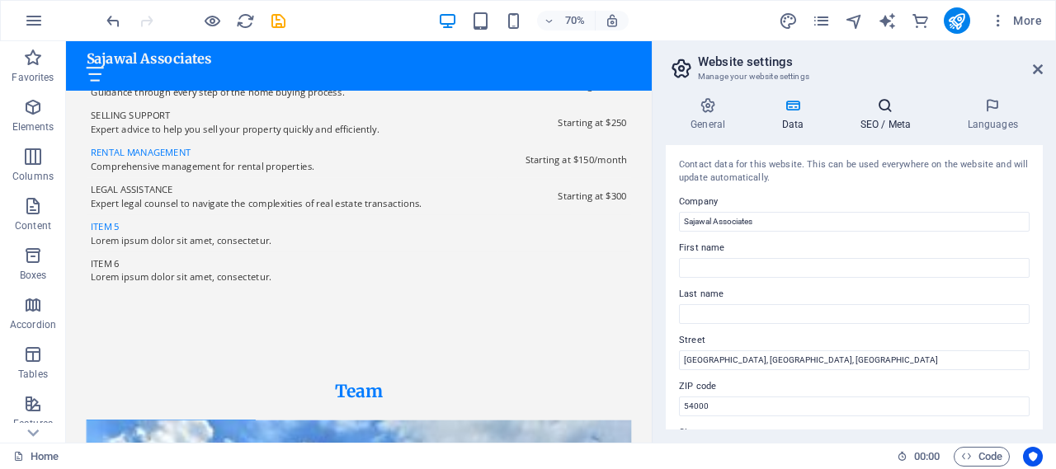
click at [875, 121] on h4 "SEO / Meta" at bounding box center [888, 114] width 107 height 35
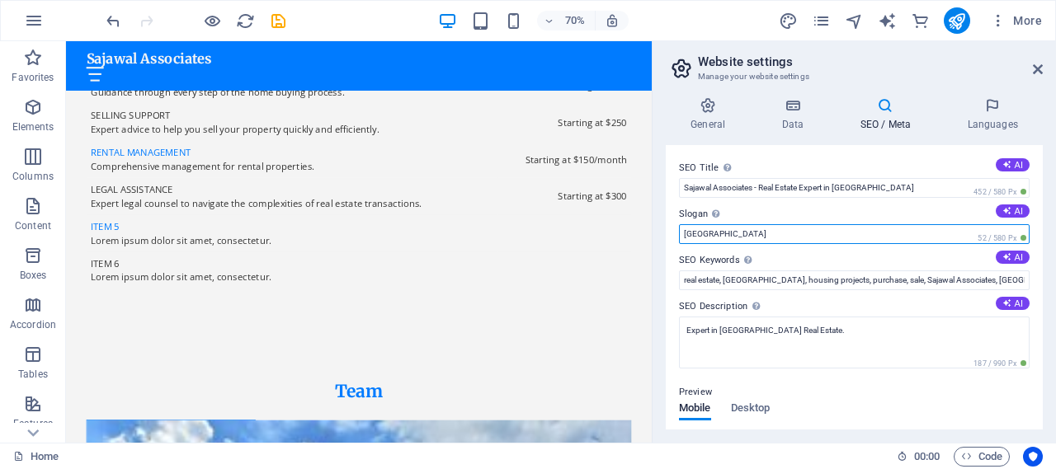
drag, startPoint x: 794, startPoint y: 276, endPoint x: 895, endPoint y: 321, distance: 110.1
type input "B"
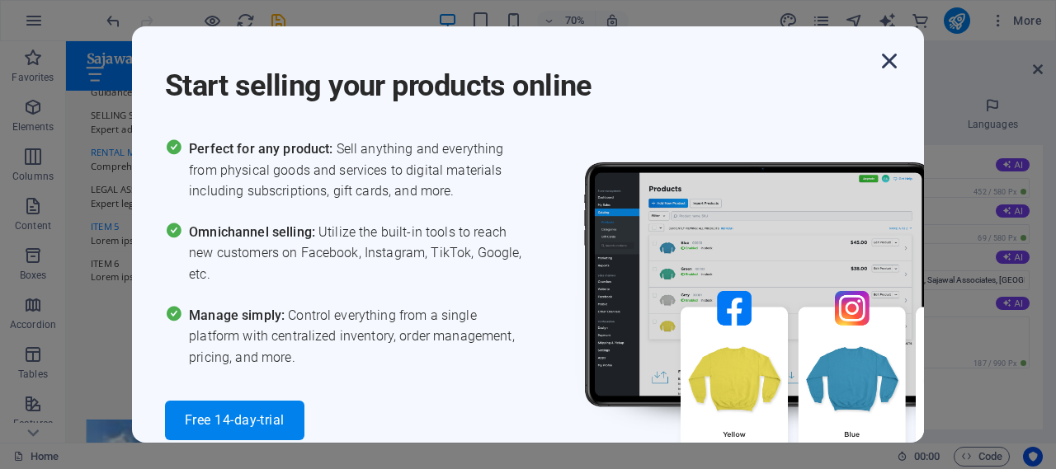
click at [887, 60] on icon "button" at bounding box center [889, 61] width 30 height 30
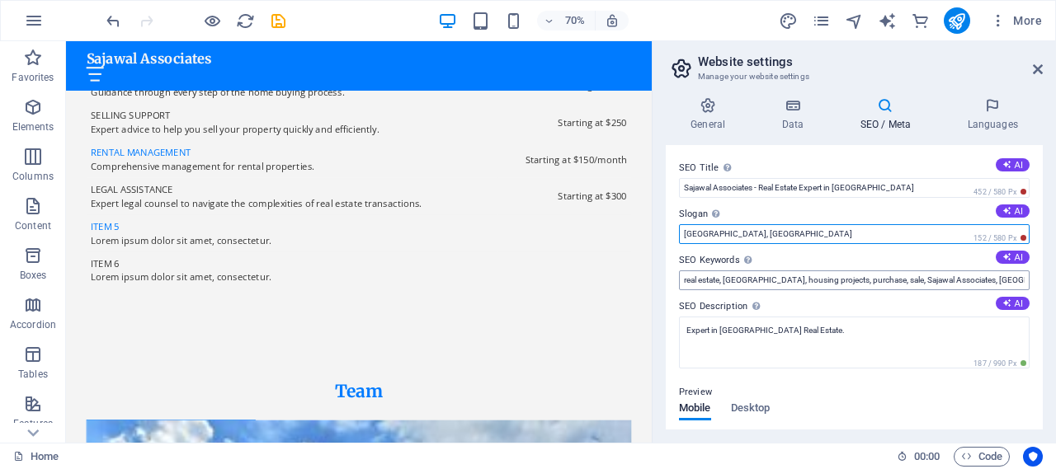
type input "[GEOGRAPHIC_DATA], [GEOGRAPHIC_DATA]"
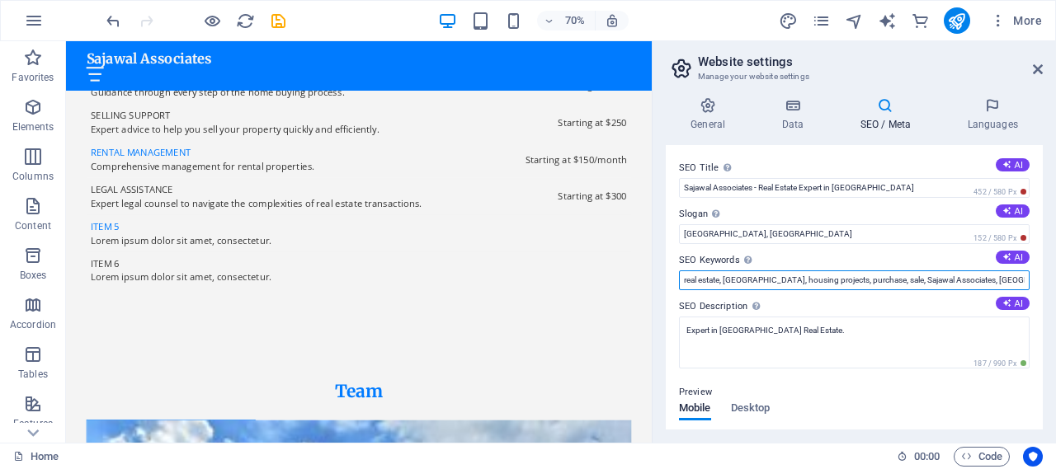
click at [710, 281] on input "real estate, [GEOGRAPHIC_DATA], housing projects, purchase, sale, Sajawal Assoc…" at bounding box center [854, 281] width 351 height 20
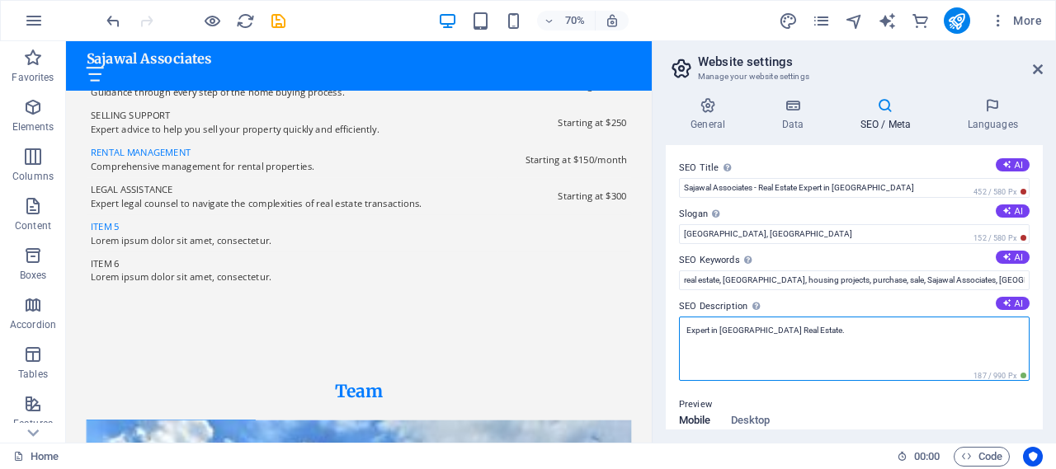
click at [823, 343] on textarea "Expert in [GEOGRAPHIC_DATA] Real Estate." at bounding box center [854, 349] width 351 height 64
drag, startPoint x: 841, startPoint y: 341, endPoint x: 657, endPoint y: 318, distance: 186.2
click at [657, 318] on div "General Data SEO / Meta Languages Website name [DOMAIN_NAME] Logo Drag files he…" at bounding box center [853, 263] width 403 height 359
paste textarea "We are an experienced group of real estate professionals who have diligently se…"
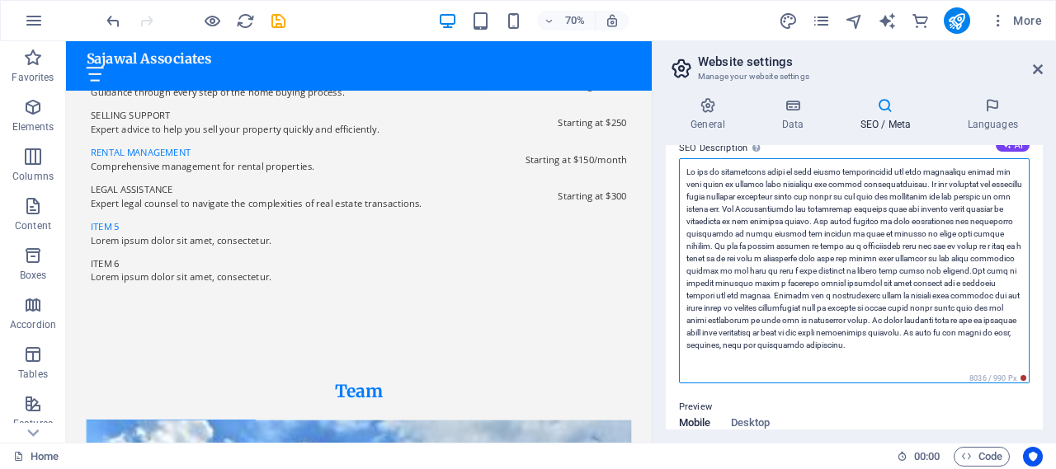
scroll to position [165, 0]
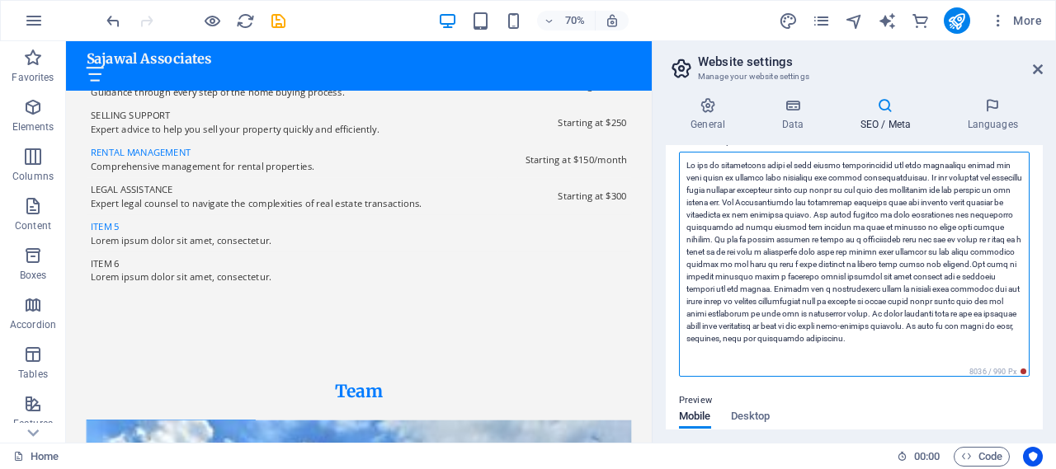
drag, startPoint x: 953, startPoint y: 261, endPoint x: 989, endPoint y: 254, distance: 37.0
click at [989, 254] on textarea "SEO Description Describe the contents of your website - this is crucial for sea…" at bounding box center [854, 264] width 351 height 225
click at [964, 262] on textarea "SEO Description Describe the contents of your website - this is crucial for sea…" at bounding box center [854, 264] width 351 height 225
click at [807, 199] on textarea "SEO Description Describe the contents of your website - this is crucial for sea…" at bounding box center [854, 264] width 351 height 225
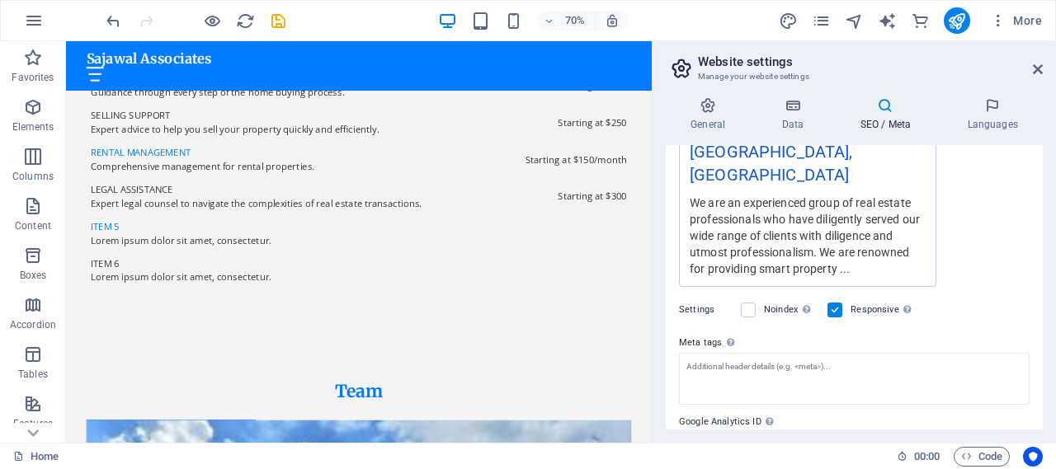
scroll to position [605, 0]
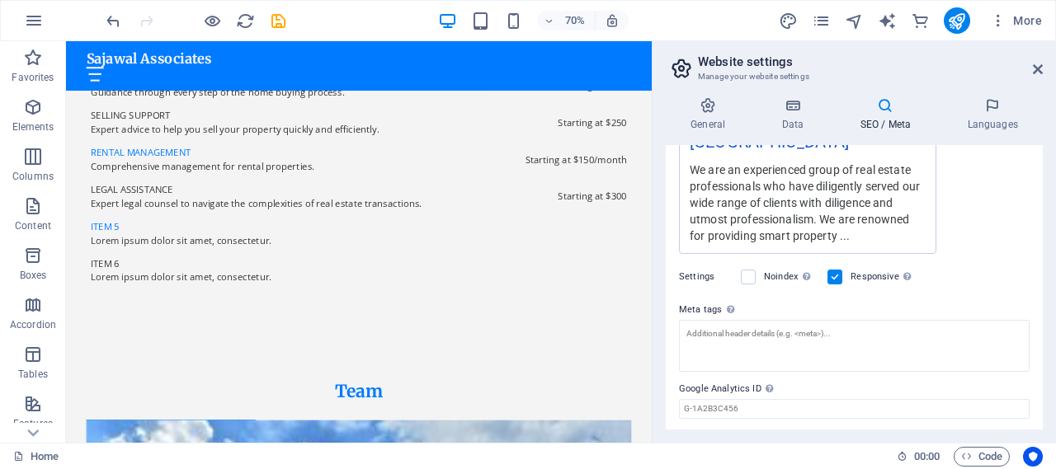
type textarea "We are an experienced group of real estate professionals who have diligently se…"
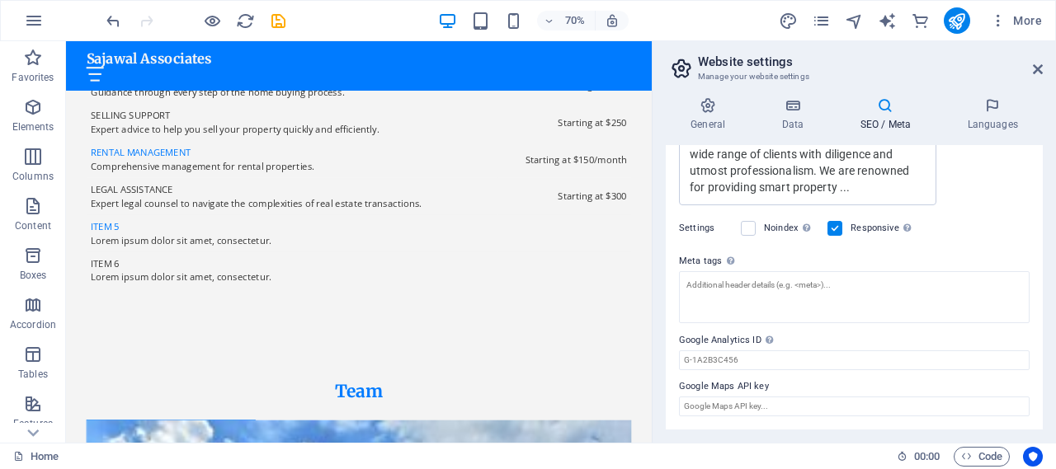
scroll to position [432, 0]
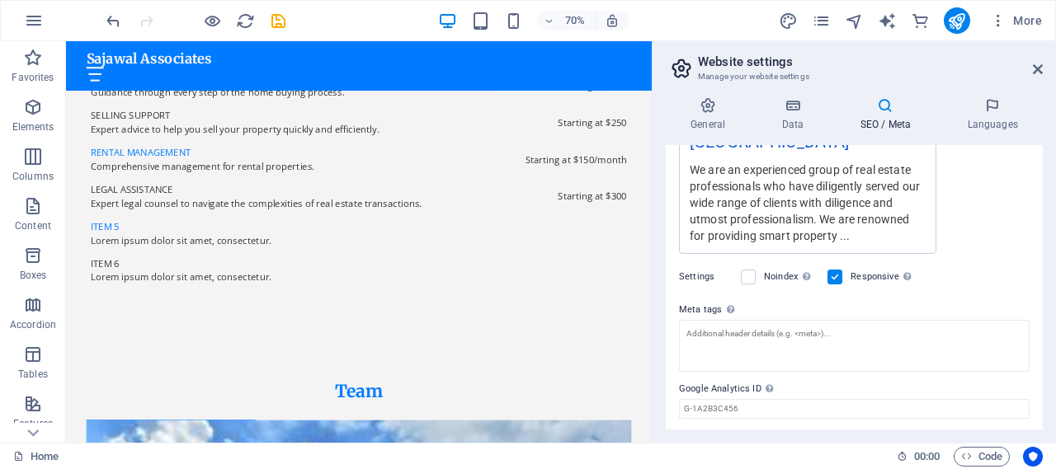
click at [695, 267] on label "Settings" at bounding box center [706, 277] width 54 height 20
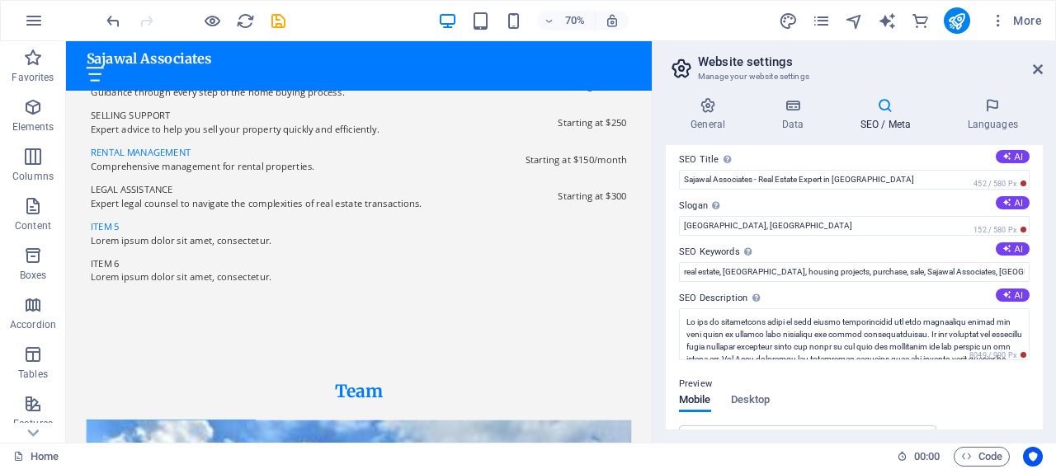
scroll to position [0, 0]
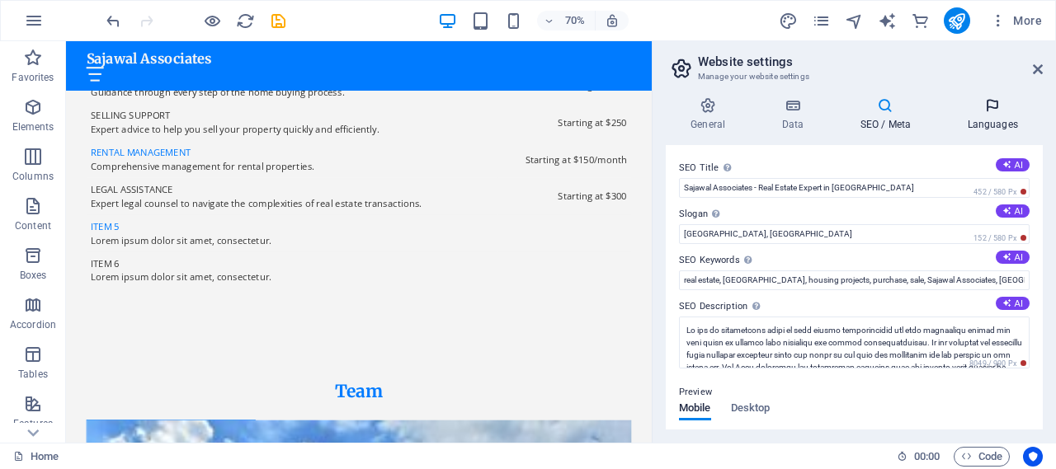
click at [987, 124] on h4 "Languages" at bounding box center [992, 114] width 101 height 35
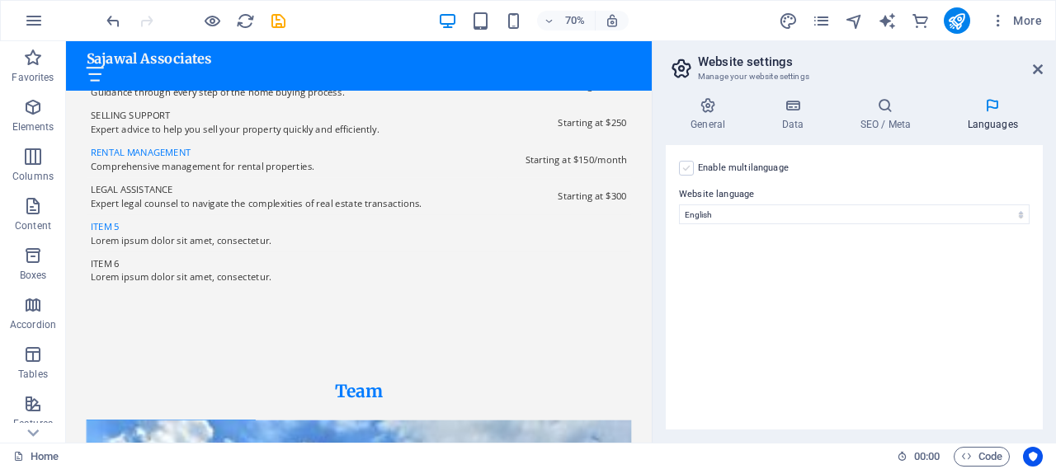
click at [689, 167] on label at bounding box center [686, 168] width 15 height 15
click at [0, 0] on input "Enable multilanguage To disable multilanguage delete all languages until only o…" at bounding box center [0, 0] width 0 height 0
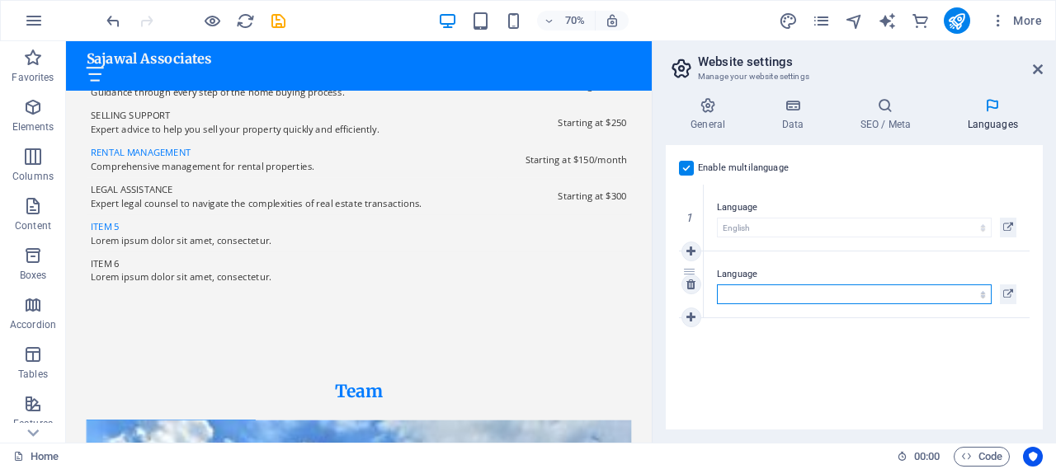
click at [967, 295] on select "Abkhazian Afar Afrikaans Akan Albanian Amharic Arabic Aragonese Armenian Assame…" at bounding box center [854, 295] width 275 height 20
select select "169"
click at [717, 285] on select "Abkhazian Afar Afrikaans Akan Albanian Amharic Arabic Aragonese Armenian Assame…" at bounding box center [854, 295] width 275 height 20
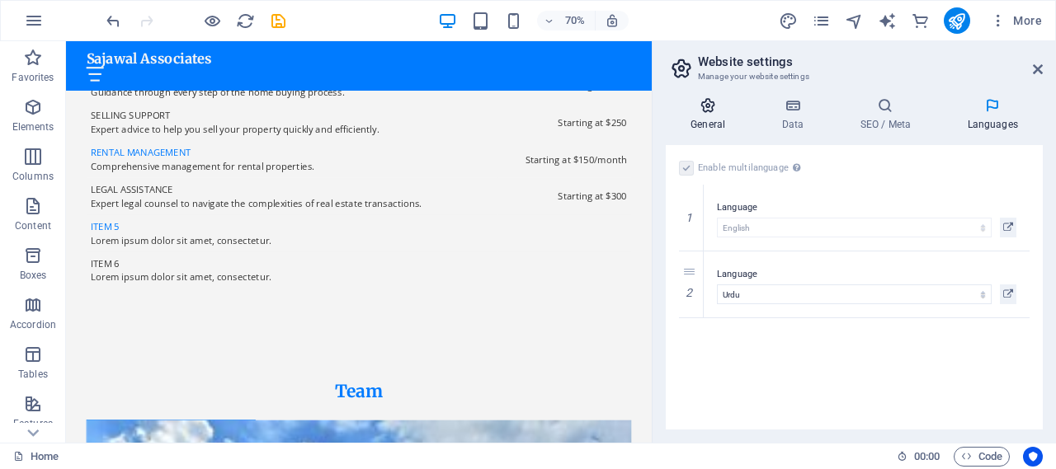
click at [710, 112] on icon at bounding box center [708, 105] width 84 height 16
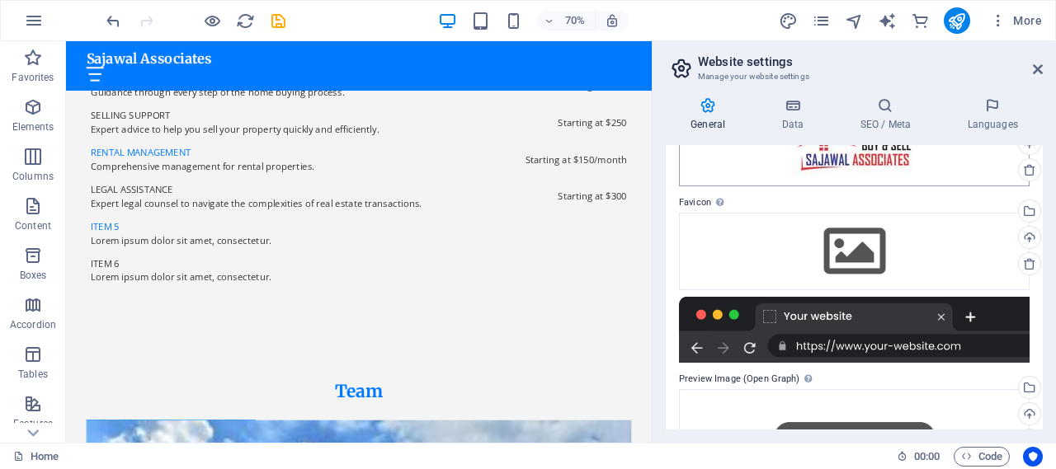
scroll to position [82, 0]
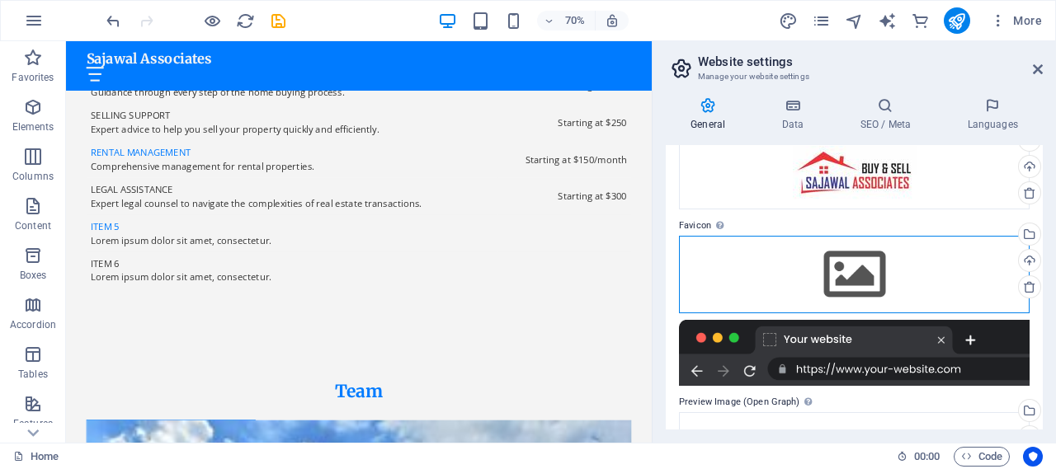
click at [857, 271] on div "Drag files here, click to choose files or select files from Files or our free s…" at bounding box center [854, 275] width 351 height 78
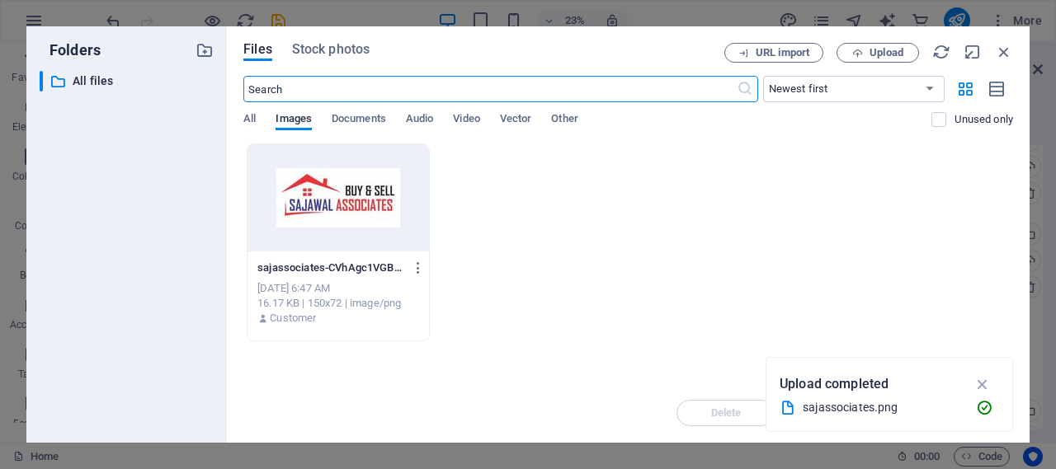
scroll to position [7129, 0]
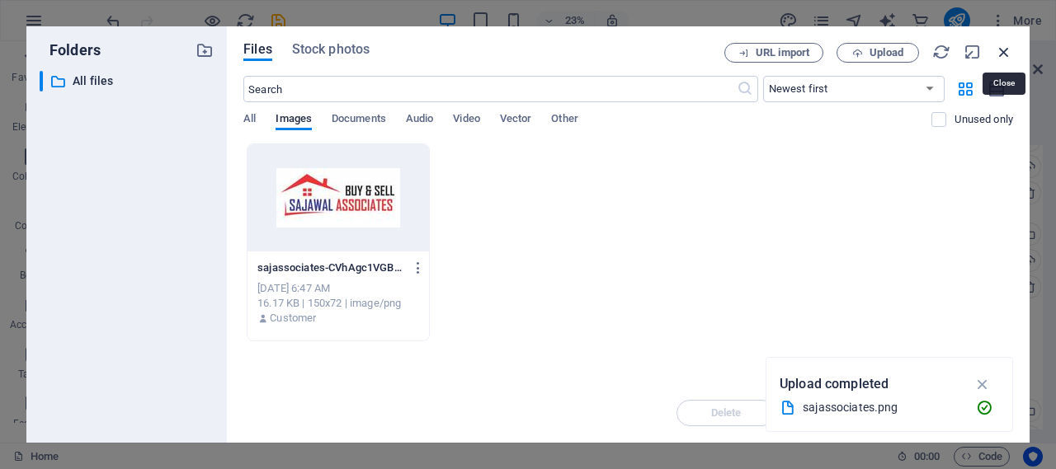
click at [1001, 54] on icon "button" at bounding box center [1004, 52] width 18 height 18
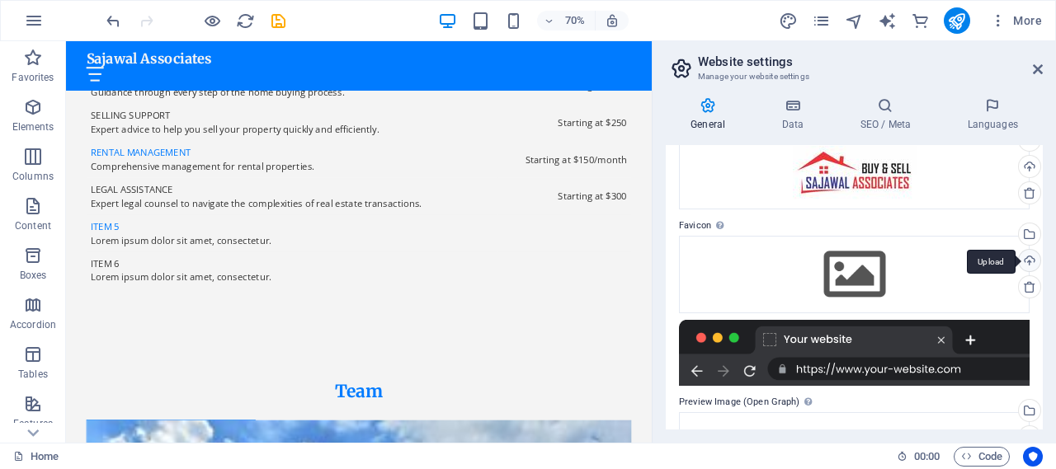
click at [1028, 258] on div "Upload" at bounding box center [1027, 262] width 25 height 25
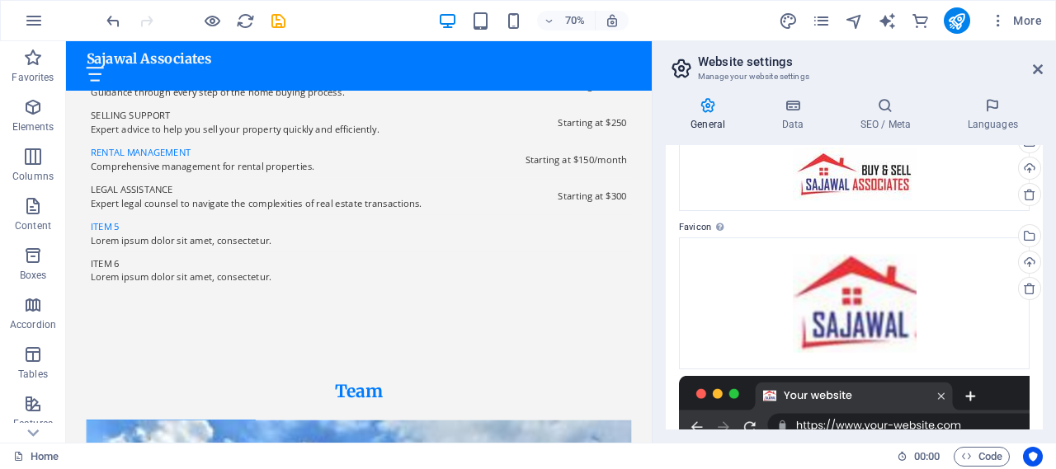
scroll to position [82, 0]
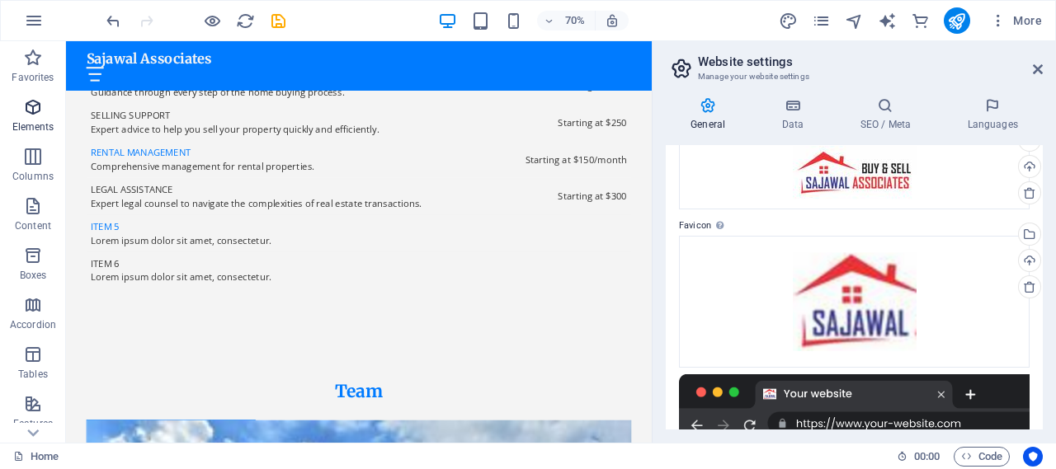
click at [31, 108] on icon "button" at bounding box center [33, 107] width 20 height 20
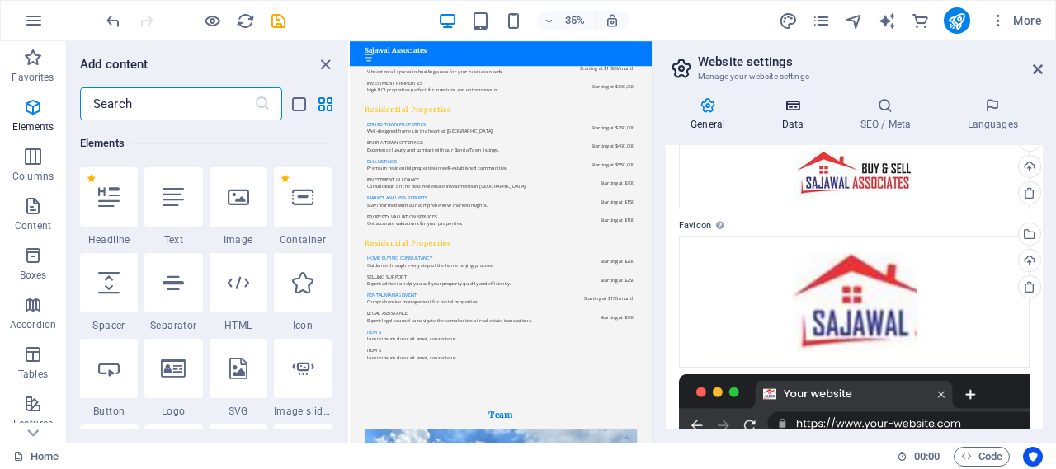
scroll to position [5937, 0]
click at [924, 17] on icon "commerce" at bounding box center [920, 21] width 19 height 19
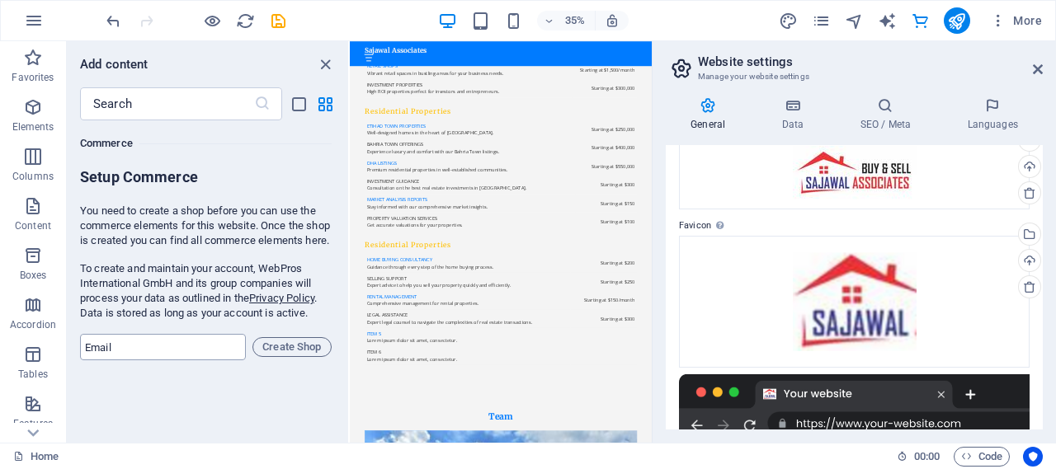
scroll to position [5927, 0]
click at [824, 17] on icon "pages" at bounding box center [821, 21] width 19 height 19
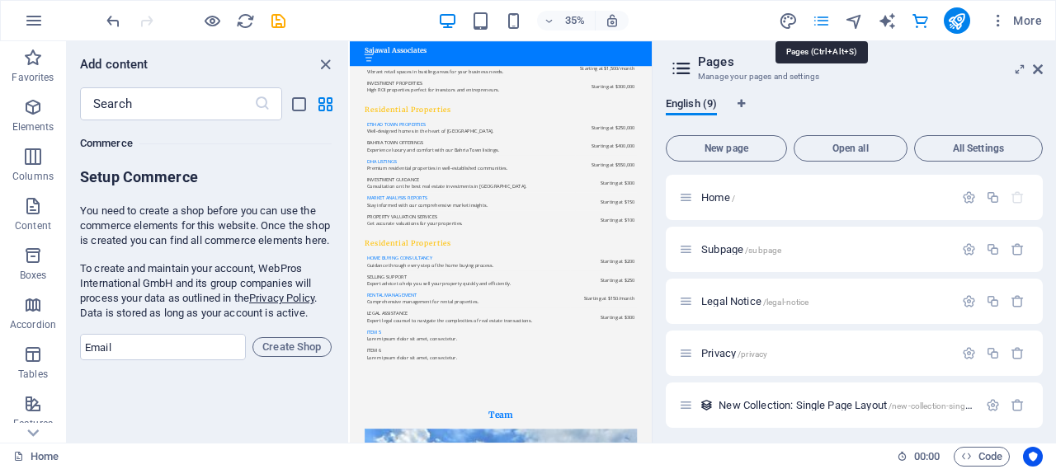
scroll to position [5937, 0]
click at [1001, 18] on icon "button" at bounding box center [998, 20] width 16 height 16
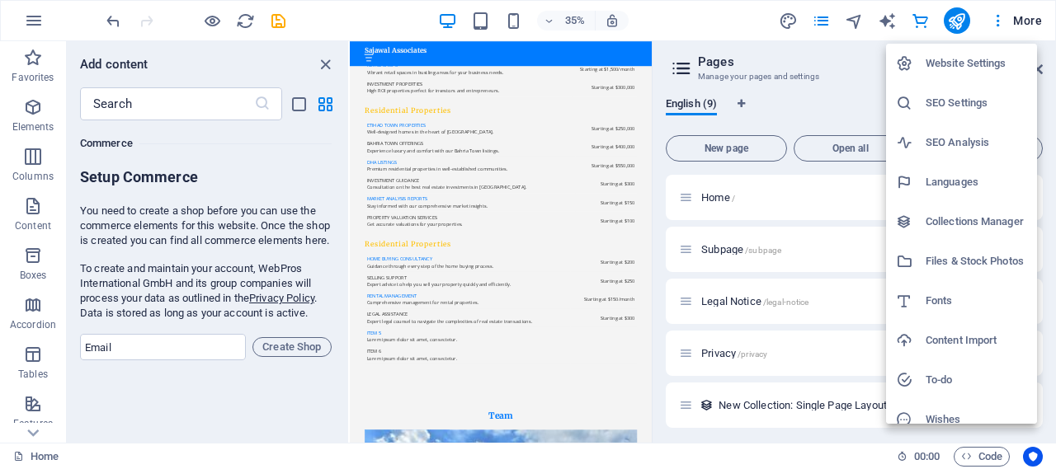
scroll to position [5927, 0]
click at [968, 64] on h6 "Website Settings" at bounding box center [976, 64] width 101 height 20
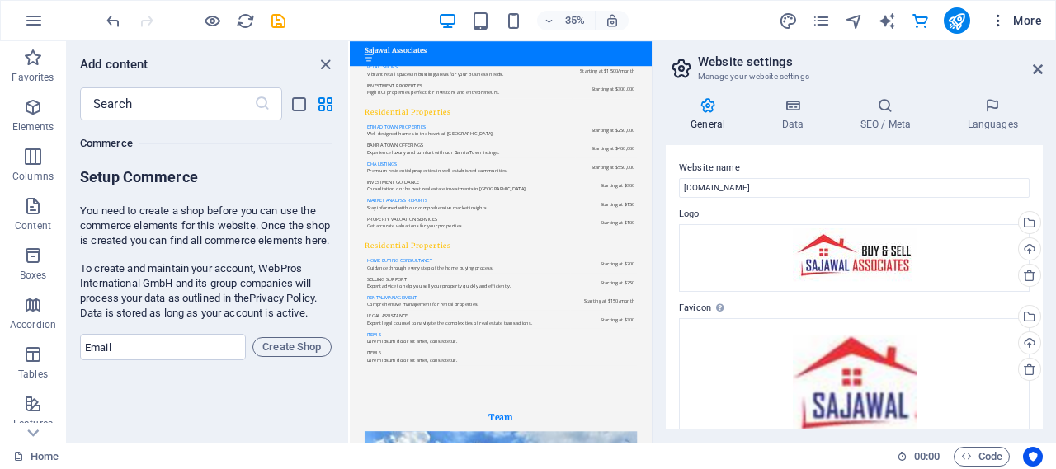
click at [1000, 21] on icon "button" at bounding box center [998, 20] width 16 height 16
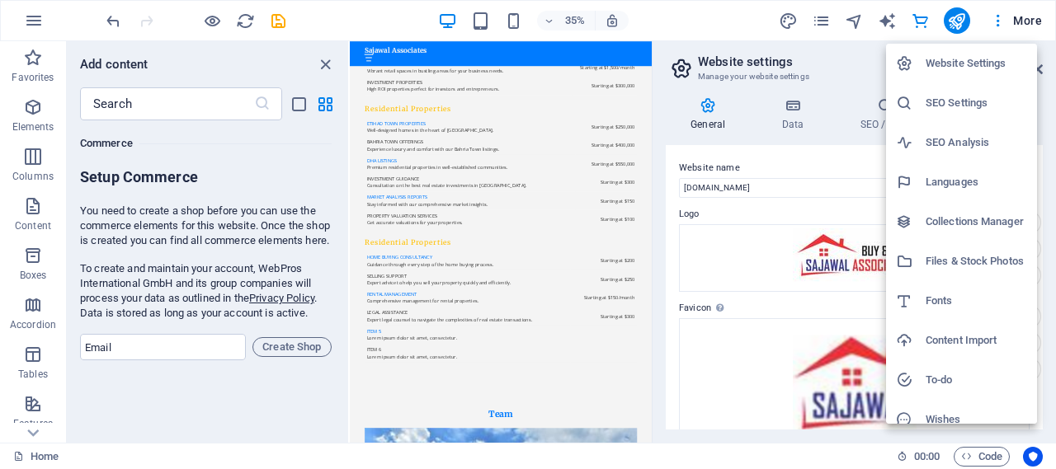
scroll to position [54, 0]
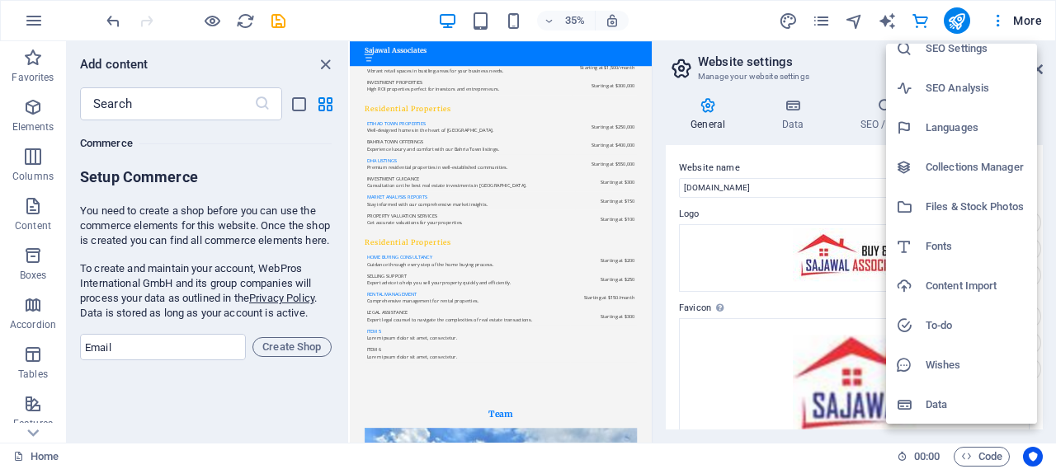
click at [938, 400] on h6 "Data" at bounding box center [976, 405] width 101 height 20
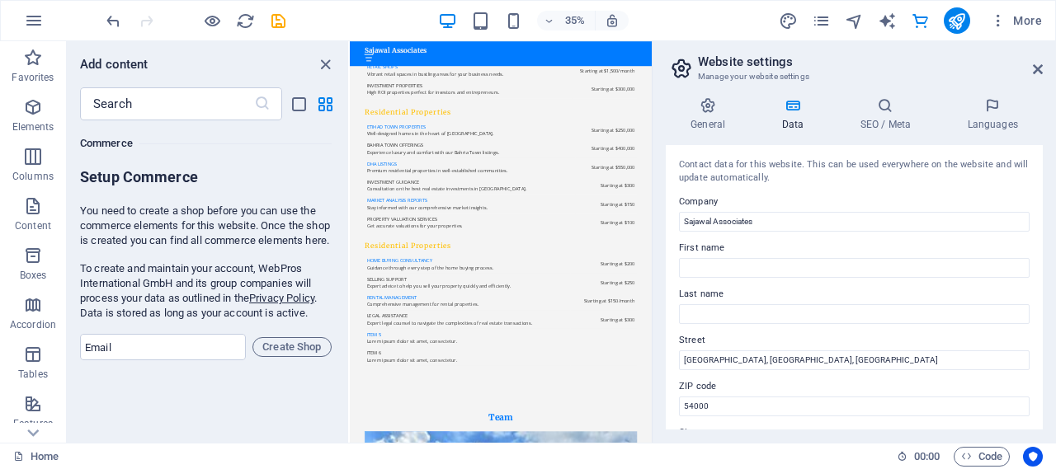
scroll to position [0, 0]
click at [962, 19] on icon "publish" at bounding box center [956, 21] width 19 height 19
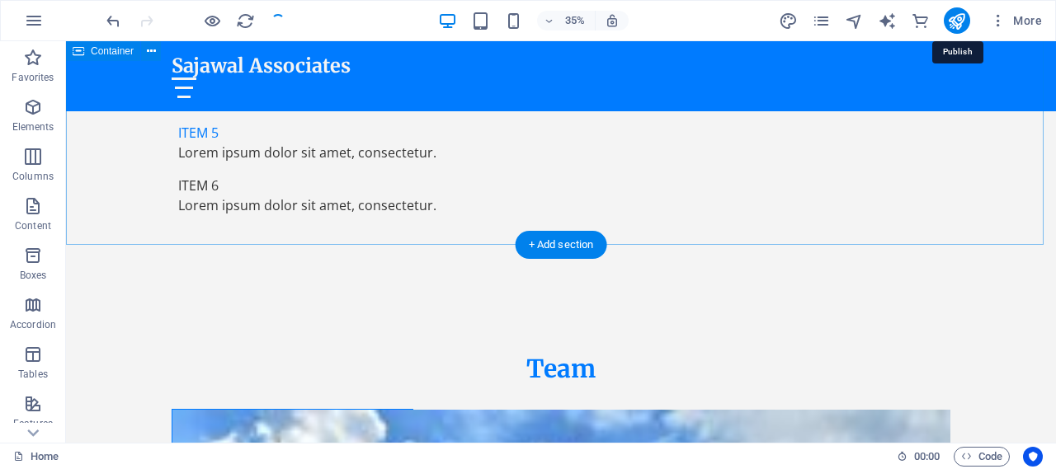
checkbox input "false"
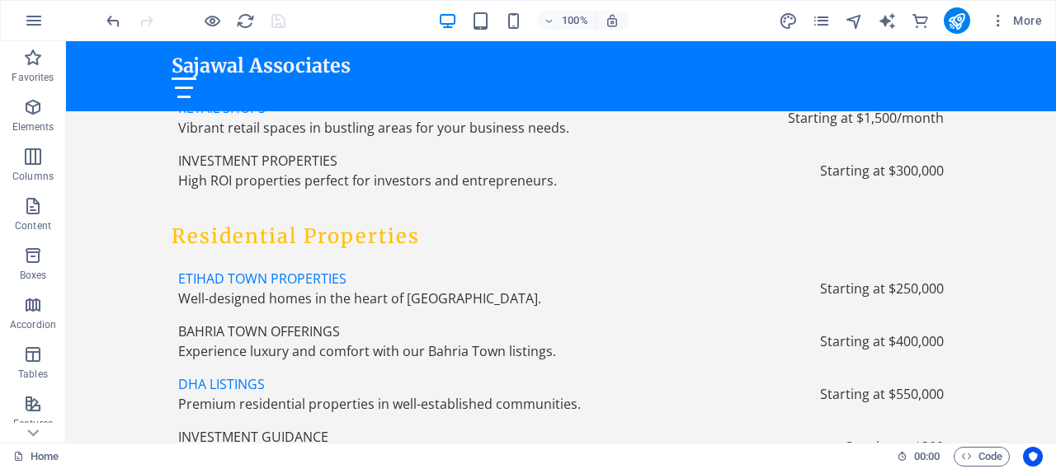
scroll to position [5180, 0]
